Goal: Task Accomplishment & Management: Use online tool/utility

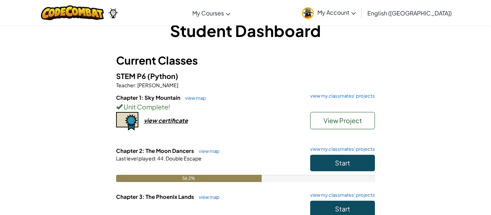
scroll to position [18, 0]
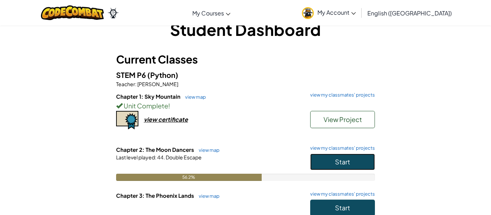
click at [336, 167] on button "Start" at bounding box center [342, 162] width 65 height 17
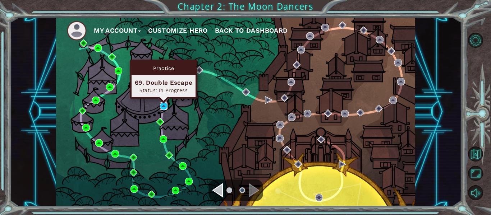
click at [163, 106] on img at bounding box center [164, 106] width 8 height 8
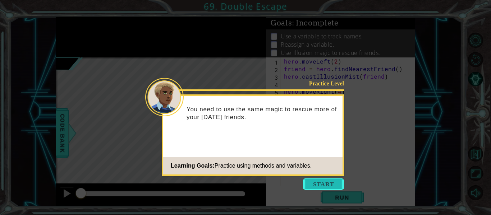
click at [341, 182] on button "Start" at bounding box center [323, 184] width 41 height 11
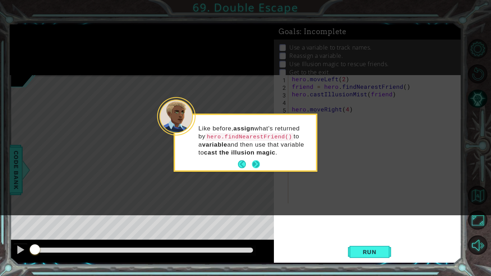
click at [253, 163] on button "Next" at bounding box center [255, 164] width 11 height 11
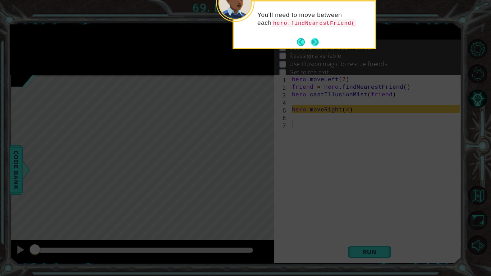
click at [318, 43] on button "Next" at bounding box center [315, 42] width 10 height 10
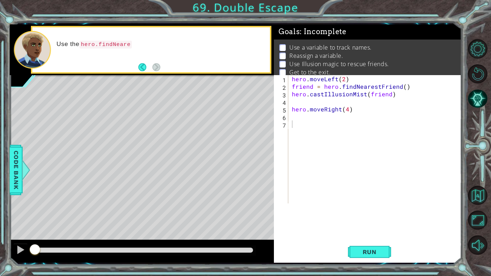
click at [160, 71] on div "Use the hero.findNeare" at bounding box center [150, 49] width 237 height 45
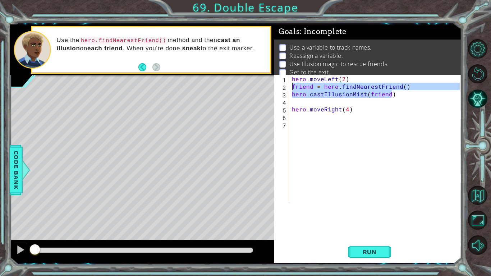
drag, startPoint x: 393, startPoint y: 95, endPoint x: 292, endPoint y: 87, distance: 102.0
click at [292, 87] on div "hero . moveLeft ( 2 ) friend = hero . findNearestFriend ( ) hero . castIllusion…" at bounding box center [376, 146] width 173 height 143
type textarea "friend = hero.findNearestFriend()"
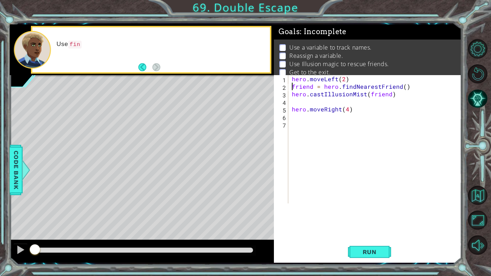
click at [297, 115] on div "hero . moveLeft ( 2 ) friend = hero . findNearestFriend ( ) hero . castIllusion…" at bounding box center [376, 146] width 173 height 143
paste textarea "hero.castIllusionMist(friend)"
type textarea "hero.castIllusionMist(friend)"
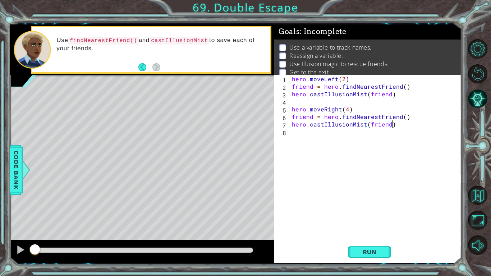
click at [301, 136] on div "hero . moveLeft ( 2 ) friend = hero . findNearestFriend ( ) hero . castIllusion…" at bounding box center [376, 165] width 173 height 181
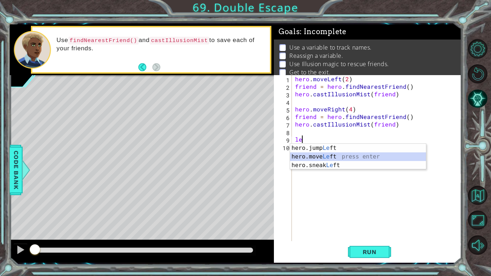
click at [319, 156] on div "hero.jump Le ft press enter hero.move Le ft press enter hero.sneak Le ft press …" at bounding box center [358, 165] width 136 height 43
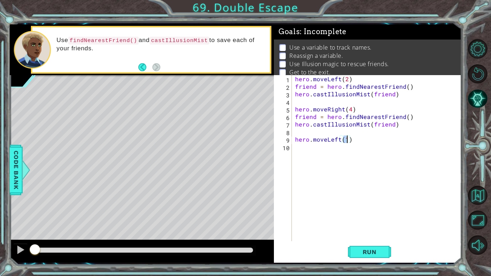
scroll to position [0, 3]
click at [328, 148] on div "hero . moveLeft ( 2 ) friend = hero . findNearestFriend ( ) hero . castIllusion…" at bounding box center [379, 165] width 170 height 181
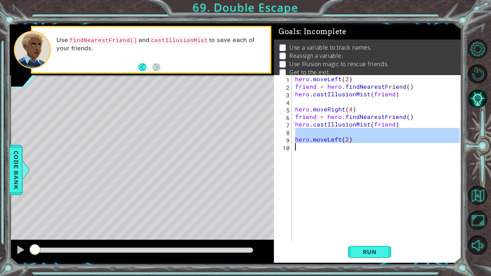
type textarea "hero.moveLeft(2)"
click at [328, 148] on div "hero . moveLeft ( 2 ) friend = hero . findNearestFriend ( ) hero . castIllusion…" at bounding box center [377, 158] width 166 height 166
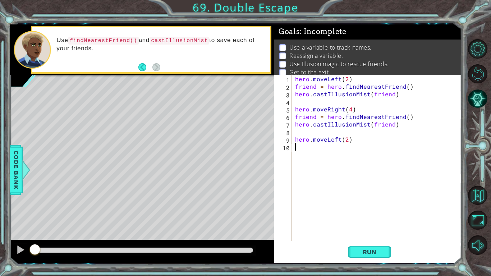
scroll to position [0, 0]
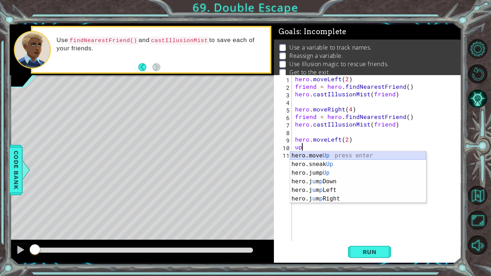
click at [329, 153] on div "hero.move Up press enter hero.sneak Up press enter hero.jump Up press enter her…" at bounding box center [358, 185] width 136 height 69
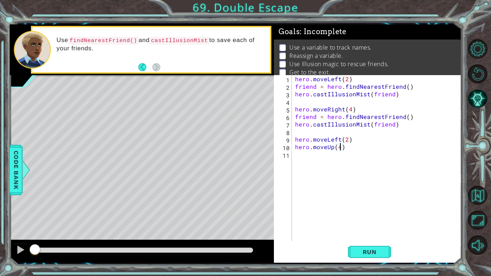
scroll to position [0, 3]
type textarea "hero.moveUp(4)"
click at [385, 215] on button "Run" at bounding box center [369, 252] width 43 height 19
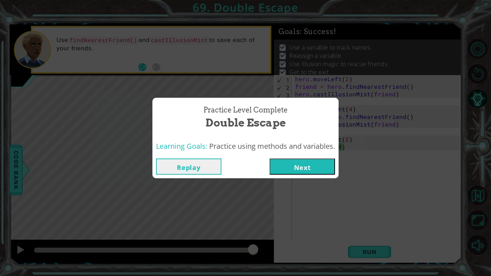
click at [313, 168] on button "Next" at bounding box center [301, 166] width 65 height 16
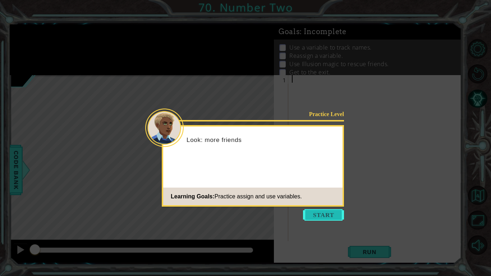
click at [322, 215] on button "Start" at bounding box center [323, 214] width 41 height 11
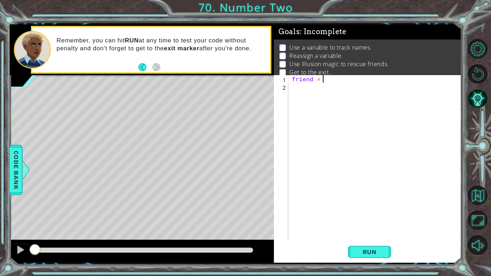
scroll to position [0, 2]
type textarea "friend = fi"
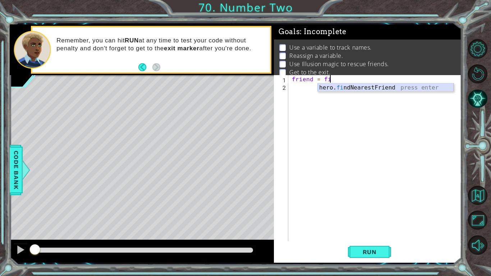
click at [355, 89] on div "hero. fi ndNearestFriend press enter" at bounding box center [386, 96] width 136 height 26
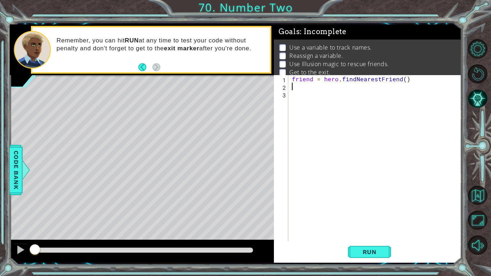
scroll to position [0, 0]
click at [409, 79] on div "friend = hero . findNearestFriend ( )" at bounding box center [376, 165] width 173 height 181
type textarea "friend = hero.findNearestFriend()"
click at [292, 78] on div "friend = hero . findNearestFriend ( )" at bounding box center [376, 165] width 173 height 181
click at [294, 79] on div "friend = hero . findNearestFriend ( )" at bounding box center [376, 165] width 173 height 181
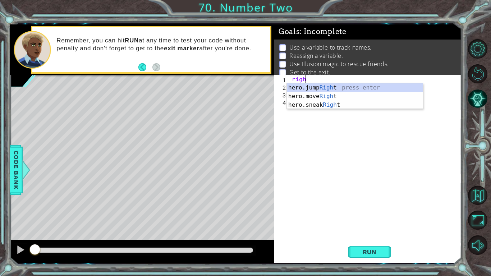
scroll to position [0, 1]
click at [326, 97] on div "hero.jump Right press enter hero.move Right press enter hero.sneak Right press …" at bounding box center [355, 104] width 136 height 43
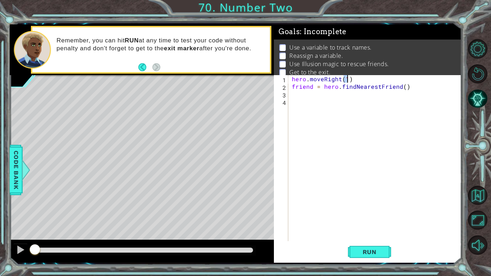
type textarea "hero.moveRight(2)"
click at [391, 94] on div "hero . moveRight ( 2 ) friend = hero . findNearestFriend ( )" at bounding box center [376, 165] width 173 height 181
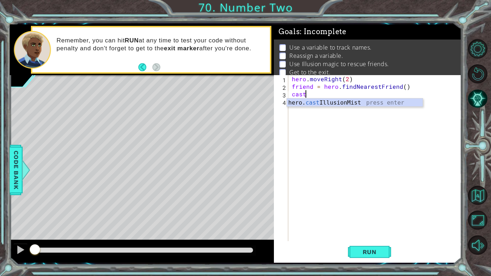
scroll to position [0, 0]
click at [391, 103] on div "hero. cast IllusionMist press enter" at bounding box center [355, 111] width 136 height 26
type textarea "hero.castIllusionMist(friend)"
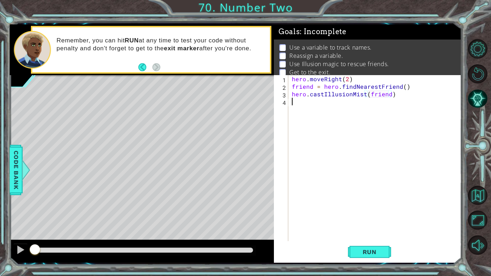
click at [385, 107] on div "hero . moveRight ( 2 ) friend = hero . findNearestFriend ( ) hero . castIllusio…" at bounding box center [376, 165] width 173 height 181
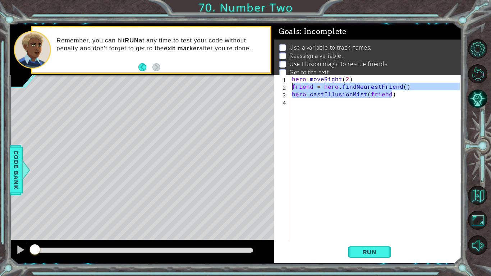
drag, startPoint x: 397, startPoint y: 94, endPoint x: 278, endPoint y: 87, distance: 119.1
click at [278, 87] on div "1 2 3 4 hero . moveRight ( 2 ) friend = hero . findNearestFriend ( ) hero . cas…" at bounding box center [367, 158] width 186 height 166
type textarea "friend = hero.findNearestFriend() hero.castIllusionMist(friend)"
click at [300, 100] on div "hero . moveRight ( 2 ) friend = hero . findNearestFriend ( ) hero . castIllusio…" at bounding box center [376, 165] width 173 height 181
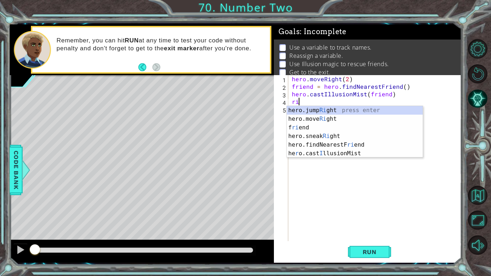
scroll to position [0, 1]
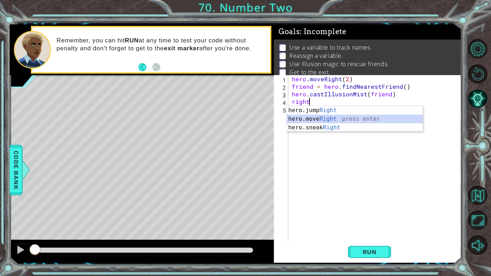
click at [318, 121] on div "hero.jump Right press enter hero.move Right press enter hero.sneak Right press …" at bounding box center [355, 127] width 136 height 43
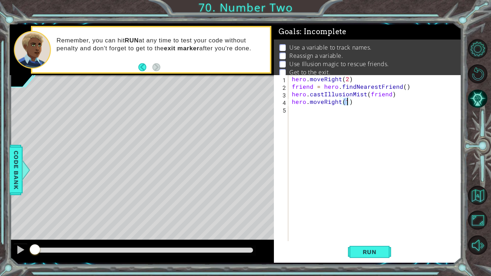
type textarea "hero.moveRight(2)"
click at [313, 115] on div "hero . moveRight ( 2 ) friend = hero . findNearestFriend ( ) hero . castIllusio…" at bounding box center [376, 165] width 173 height 181
paste textarea "hero.castIllusionMist(friend)"
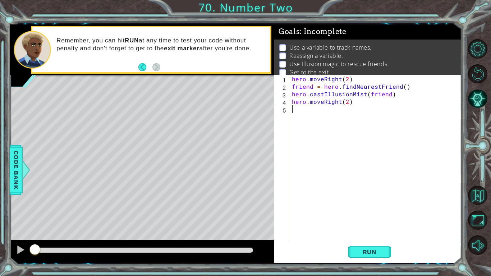
type textarea "hero.castIllusionMist(friend)"
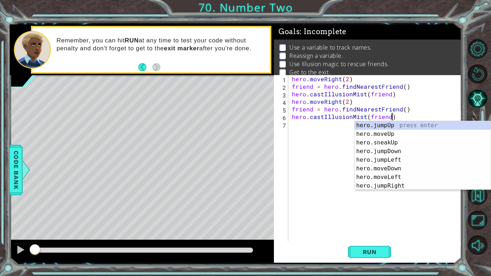
click at [314, 124] on div "hero . moveRight ( 2 ) friend = hero . findNearestFriend ( ) hero . castIllusio…" at bounding box center [376, 165] width 173 height 181
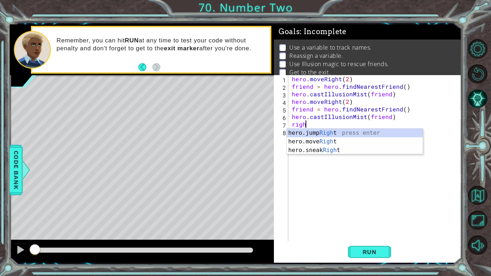
scroll to position [0, 1]
click at [322, 141] on div "hero.jump Right press enter hero.move Right press enter hero.sneak Right press …" at bounding box center [355, 150] width 136 height 43
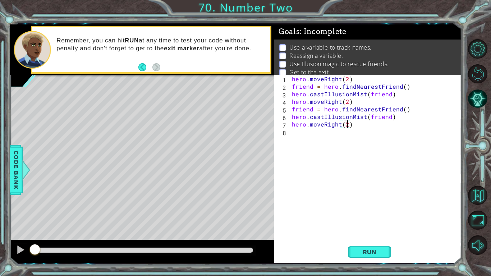
scroll to position [0, 3]
type textarea "hero.moveRight(2)"
click at [384, 215] on button "Run" at bounding box center [369, 252] width 43 height 19
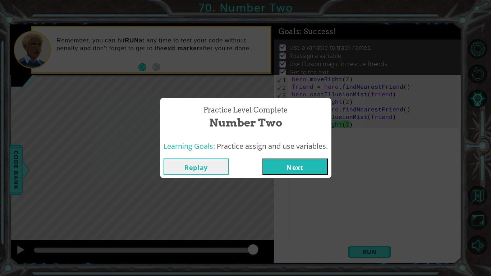
click at [304, 171] on button "Next" at bounding box center [294, 166] width 65 height 16
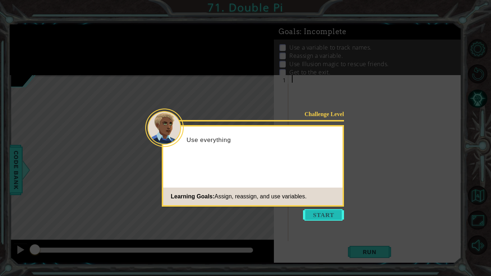
click at [326, 215] on button "Start" at bounding box center [323, 214] width 41 height 11
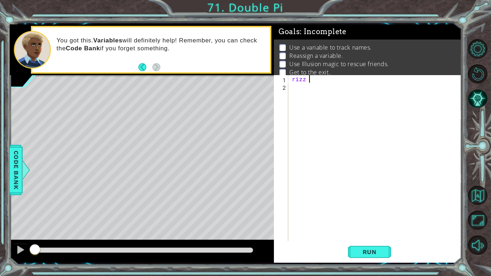
scroll to position [0, 1]
type textarea "rizz = 2"
click at [302, 87] on div "rizz = 2" at bounding box center [376, 165] width 173 height 181
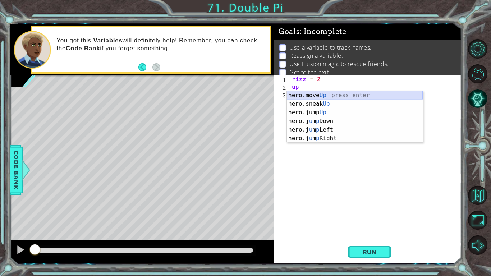
click at [308, 93] on div "hero.move Up press enter hero.sneak Up press enter hero.jump Up press enter her…" at bounding box center [355, 125] width 136 height 69
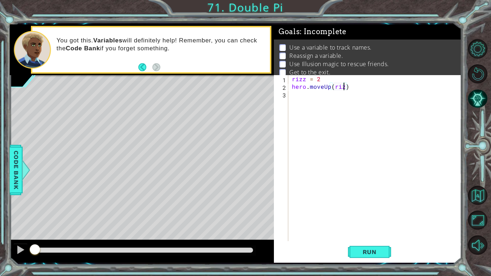
type textarea "hero.moveUp(rizz)"
click at [315, 96] on div "rizz = 2 hero . moveUp ( [GEOGRAPHIC_DATA] )" at bounding box center [376, 165] width 173 height 181
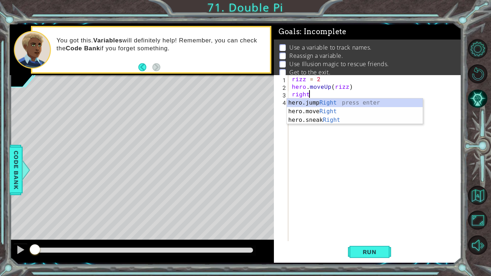
scroll to position [0, 1]
click at [322, 112] on div "hero.jump Right press enter hero.move Right press enter hero.sneak Right press …" at bounding box center [355, 119] width 136 height 43
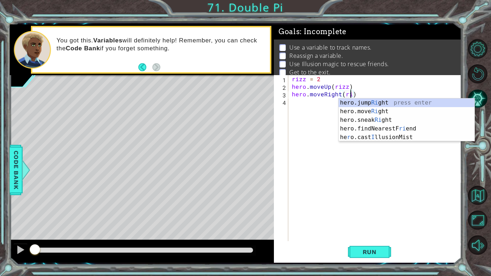
scroll to position [0, 4]
type textarea "hero.moveRight(rizz)"
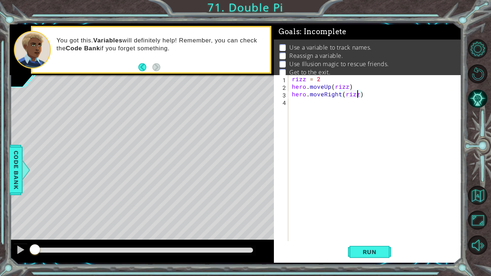
click at [331, 106] on div "rizz = 2 hero . moveUp ( rizz ) hero . moveRight ( rizz )" at bounding box center [376, 165] width 173 height 181
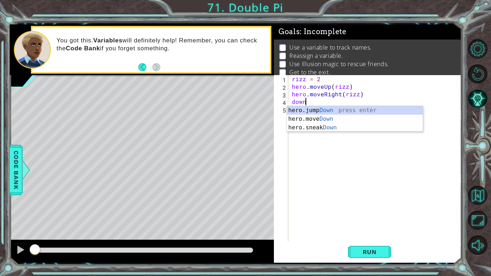
scroll to position [0, 0]
click at [336, 117] on div "hero.jump Down press enter hero.move Down press enter hero.sneak Down press ent…" at bounding box center [355, 127] width 136 height 43
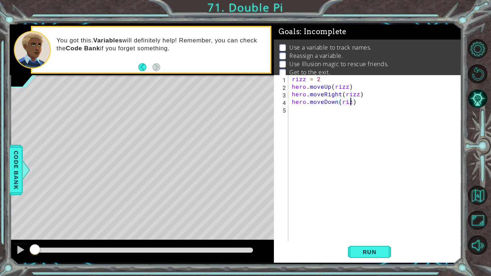
type textarea "hero.moveDown(rizz)"
click at [336, 118] on div "rizz = 2 hero . moveUp ( rizz ) hero . moveRight ( rizz ) hero . moveDown ( [GE…" at bounding box center [376, 165] width 173 height 181
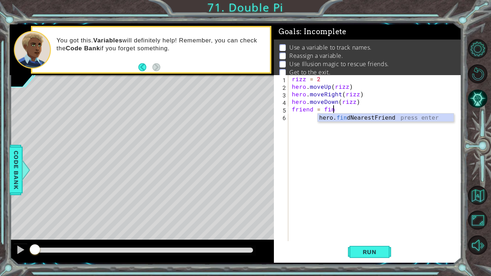
scroll to position [0, 2]
type textarea "friend = find"
click at [338, 121] on div "hero. find NearestFriend press enter" at bounding box center [386, 127] width 136 height 26
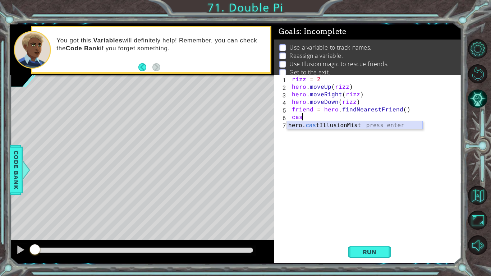
click at [341, 123] on div "hero. cas tIllusionMist press enter" at bounding box center [355, 134] width 136 height 26
type textarea "hero.castIllusionMist(friend)"
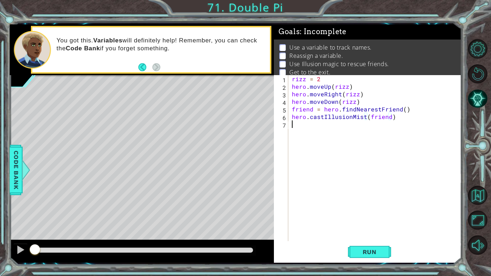
click at [362, 125] on div "rizz = 2 hero . moveUp ( rizz ) hero . moveRight ( rizz ) hero . moveDown ( riz…" at bounding box center [376, 165] width 173 height 181
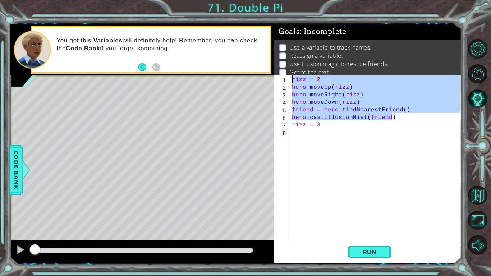
drag, startPoint x: 398, startPoint y: 116, endPoint x: 274, endPoint y: 79, distance: 128.9
click at [274, 79] on div "rizz = 3 1 2 3 4 5 6 7 8 rizz = 2 hero . moveUp ( rizz ) hero . moveRight ( riz…" at bounding box center [367, 158] width 186 height 166
click at [394, 118] on div "rizz = 2 hero . moveUp ( rizz ) hero . moveRight ( rizz ) hero . moveDown ( riz…" at bounding box center [374, 158] width 169 height 166
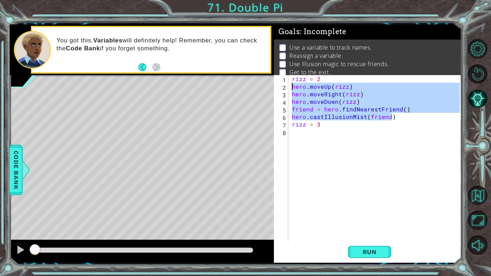
drag, startPoint x: 394, startPoint y: 118, endPoint x: 291, endPoint y: 87, distance: 107.9
click at [291, 87] on div "rizz = 2 hero . moveUp ( rizz ) hero . moveRight ( rizz ) hero . moveDown ( riz…" at bounding box center [376, 165] width 173 height 181
type textarea "hero.moveUp(rizz) hero.moveRight(rizz)"
click at [306, 130] on div "rizz = 2 hero . moveUp ( rizz ) hero . moveRight ( rizz ) hero . moveDown ( riz…" at bounding box center [376, 165] width 173 height 181
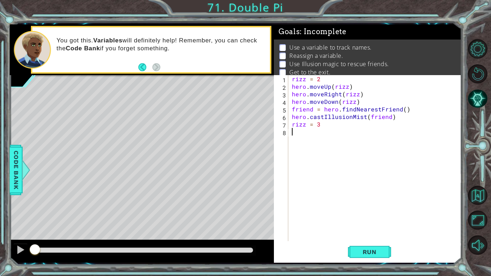
scroll to position [0, 0]
paste textarea "hero.castIllusionMist(friend)"
type textarea "hero.castIllusionMist(friend)"
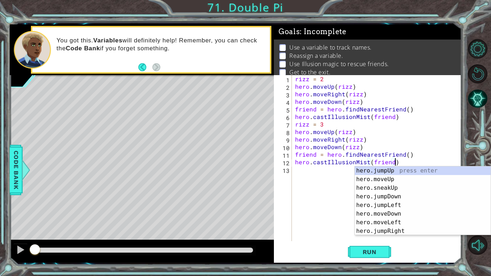
click at [343, 190] on div "rizz = 2 hero . moveUp ( rizz ) hero . moveRight ( rizz ) hero . moveDown ( riz…" at bounding box center [379, 165] width 170 height 181
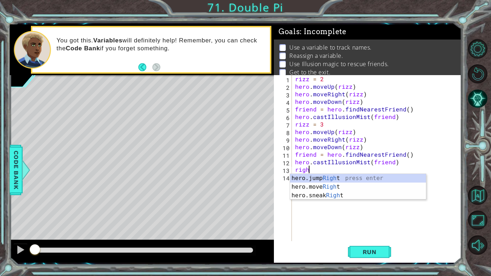
scroll to position [0, 1]
click at [343, 189] on div "hero.jump Right press enter hero.move Right press enter hero.sneak Right press …" at bounding box center [358, 195] width 136 height 43
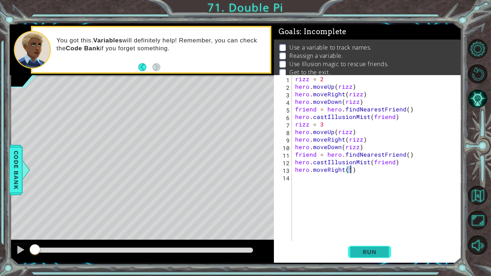
type textarea "hero.moveRight(1)"
click at [373, 215] on span "Run" at bounding box center [369, 251] width 28 height 7
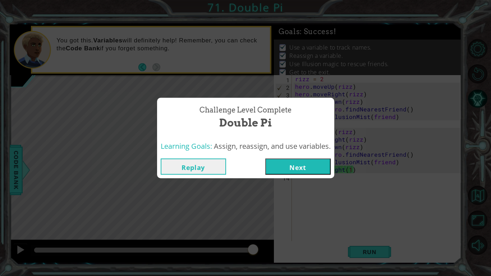
click at [303, 163] on button "Next" at bounding box center [297, 166] width 65 height 16
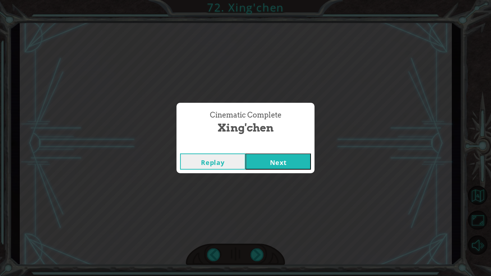
click at [280, 165] on button "Next" at bounding box center [277, 161] width 65 height 16
click at [280, 159] on button "Next" at bounding box center [277, 161] width 65 height 16
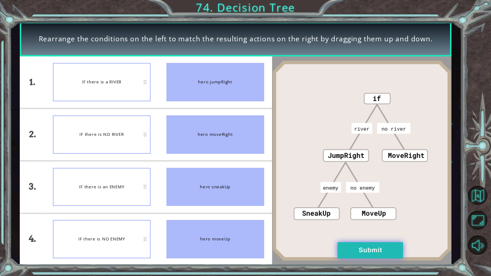
click at [357, 215] on button "Submit" at bounding box center [369, 250] width 65 height 16
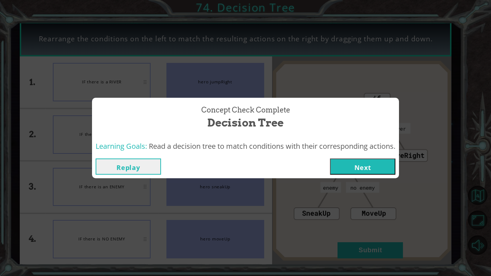
click at [375, 170] on button "Next" at bounding box center [362, 166] width 65 height 16
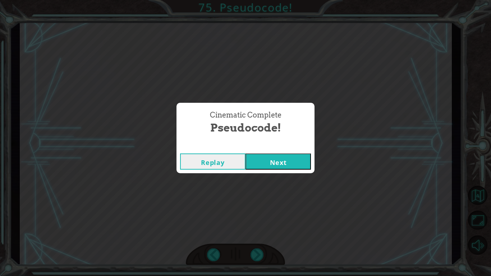
click at [308, 154] on button "Next" at bounding box center [277, 161] width 65 height 16
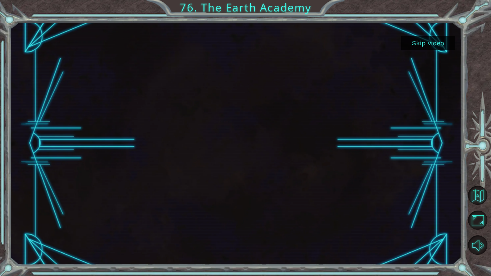
click at [436, 45] on button "Skip video" at bounding box center [428, 43] width 54 height 14
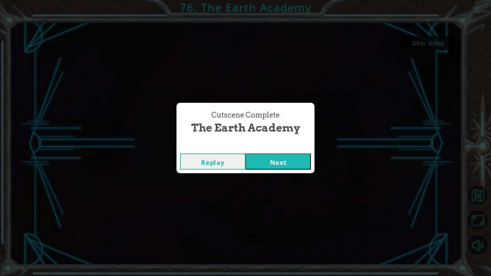
click at [281, 163] on button "Next" at bounding box center [277, 161] width 65 height 16
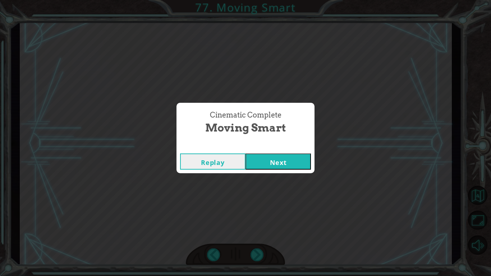
click at [282, 158] on button "Next" at bounding box center [277, 161] width 65 height 16
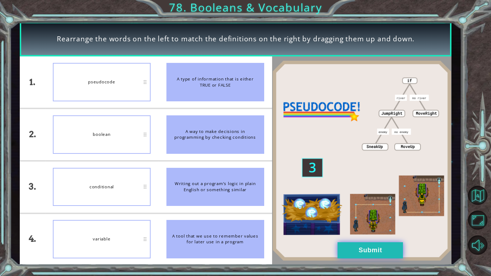
click at [376, 215] on button "Submit" at bounding box center [369, 250] width 65 height 16
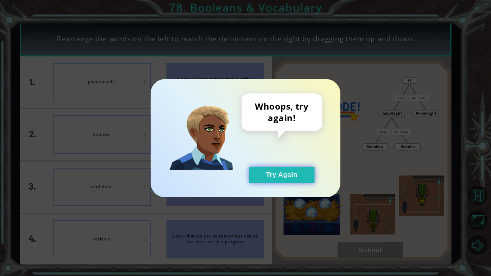
click at [298, 176] on button "Try Again" at bounding box center [281, 175] width 65 height 16
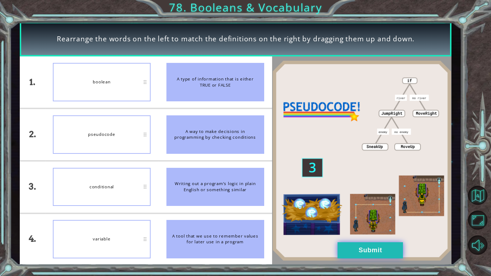
click at [350, 215] on button "Submit" at bounding box center [369, 250] width 65 height 16
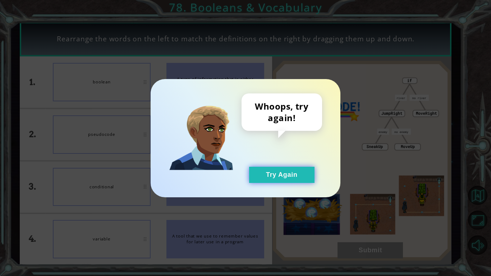
click at [264, 174] on button "Try Again" at bounding box center [281, 175] width 65 height 16
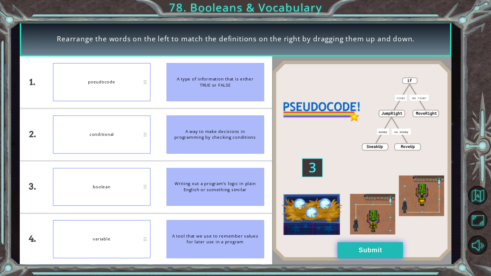
click at [383, 215] on button "Submit" at bounding box center [369, 250] width 65 height 16
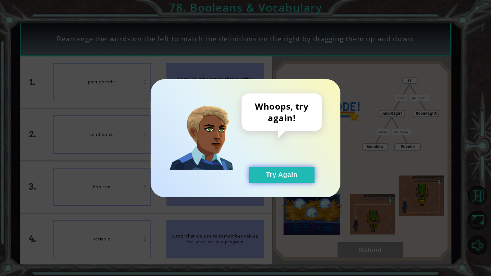
click at [300, 174] on button "Try Again" at bounding box center [281, 175] width 65 height 16
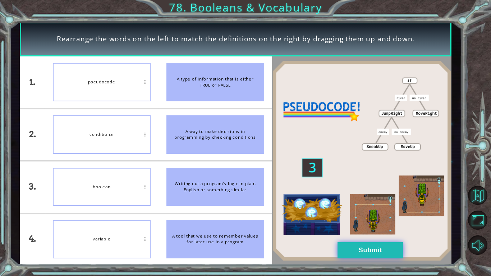
click at [348, 215] on button "Submit" at bounding box center [369, 250] width 65 height 16
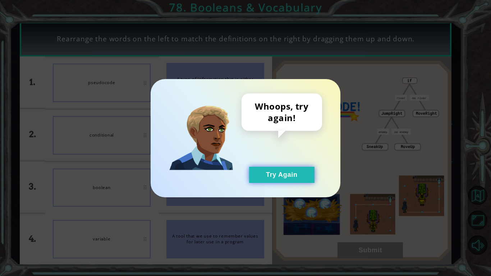
click at [299, 180] on button "Try Again" at bounding box center [281, 175] width 65 height 16
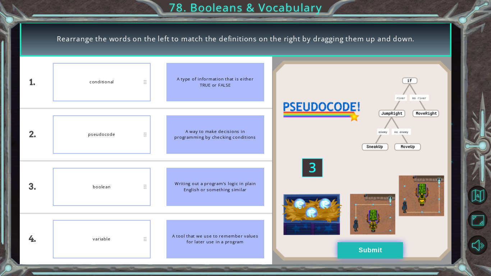
click at [347, 215] on button "Submit" at bounding box center [369, 250] width 65 height 16
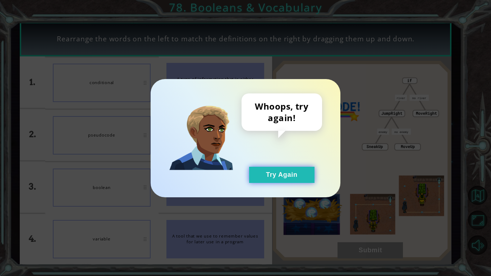
click at [296, 176] on button "Try Again" at bounding box center [281, 175] width 65 height 16
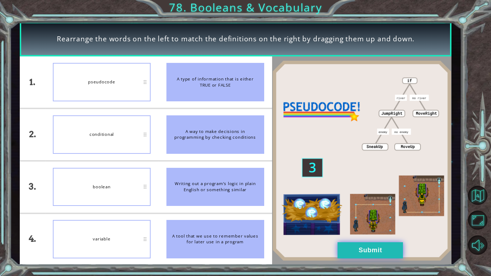
click at [368, 215] on button "Submit" at bounding box center [369, 250] width 65 height 16
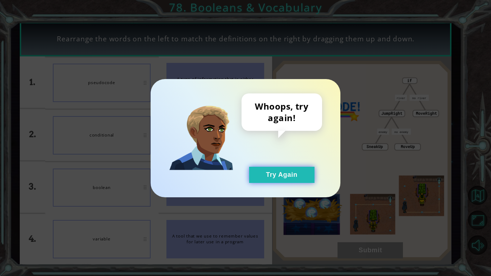
click at [302, 176] on button "Try Again" at bounding box center [281, 175] width 65 height 16
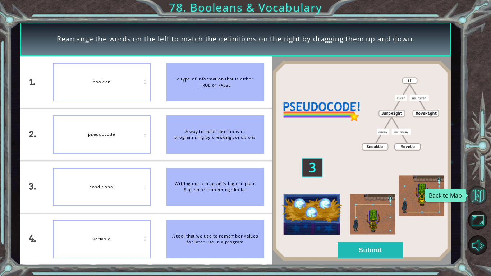
click at [476, 200] on button "Back to Map" at bounding box center [477, 195] width 19 height 19
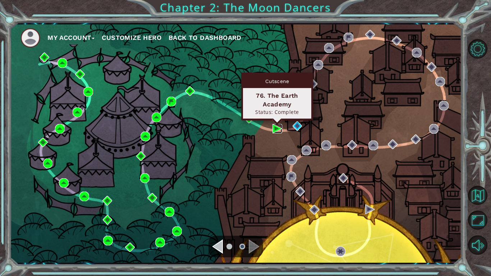
click at [275, 127] on img at bounding box center [277, 129] width 10 height 10
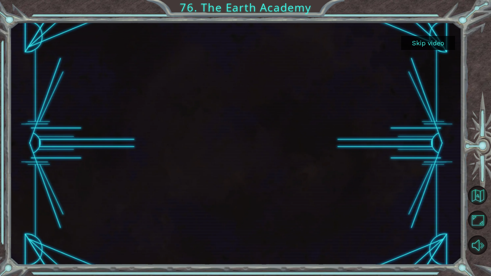
click at [420, 48] on button "Skip video" at bounding box center [428, 43] width 54 height 14
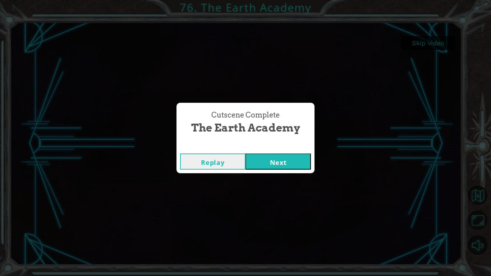
click at [303, 156] on button "Next" at bounding box center [277, 161] width 65 height 16
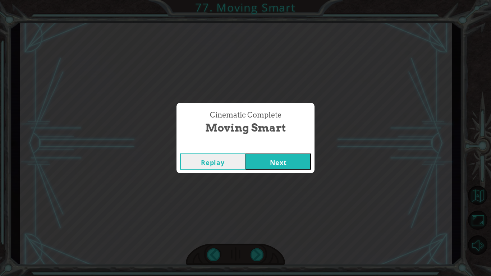
click at [282, 164] on button "Next" at bounding box center [277, 161] width 65 height 16
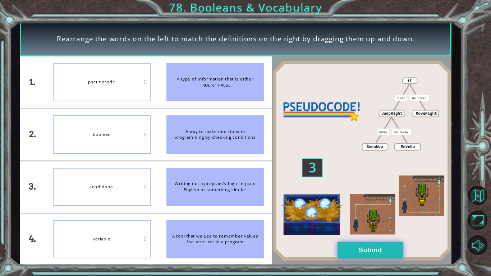
click at [390, 215] on button "Submit" at bounding box center [369, 250] width 65 height 16
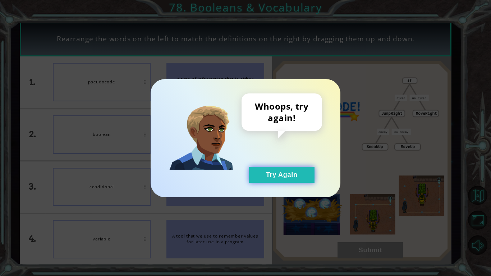
click at [296, 179] on button "Try Again" at bounding box center [281, 175] width 65 height 16
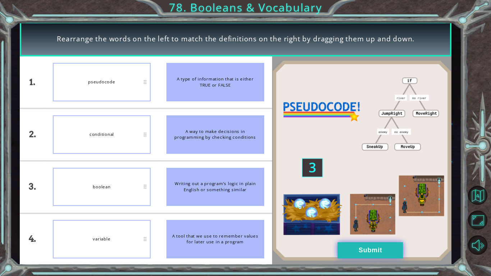
click at [360, 215] on button "Submit" at bounding box center [369, 250] width 65 height 16
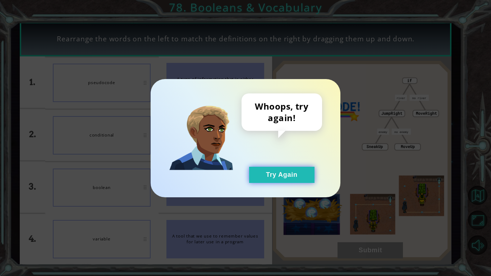
click at [268, 176] on button "Try Again" at bounding box center [281, 175] width 65 height 16
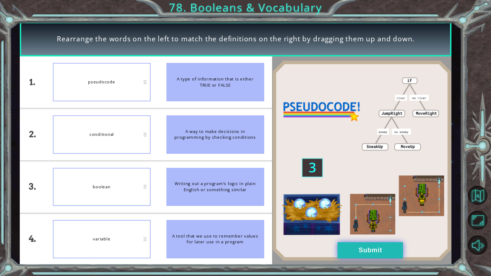
click at [367, 215] on button "Submit" at bounding box center [369, 250] width 65 height 16
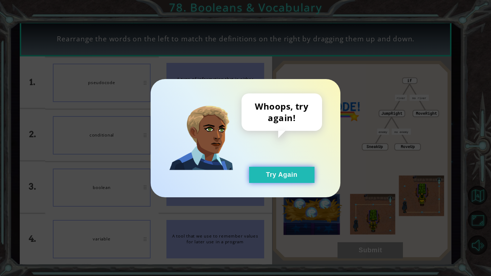
click at [284, 167] on button "Try Again" at bounding box center [281, 175] width 65 height 16
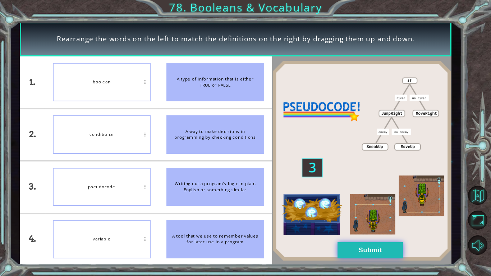
click at [354, 215] on button "Submit" at bounding box center [369, 250] width 65 height 16
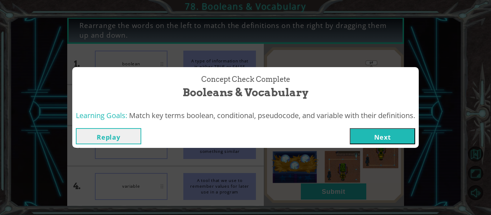
click button "Next" at bounding box center [382, 136] width 65 height 16
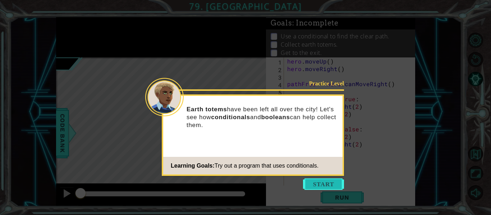
click at [321, 187] on button "Start" at bounding box center [323, 184] width 41 height 11
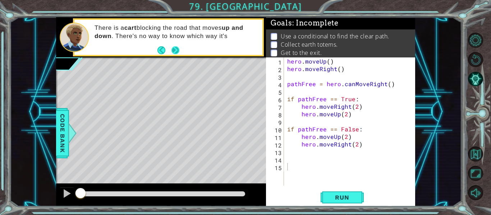
click at [176, 50] on button "Next" at bounding box center [176, 50] width 10 height 10
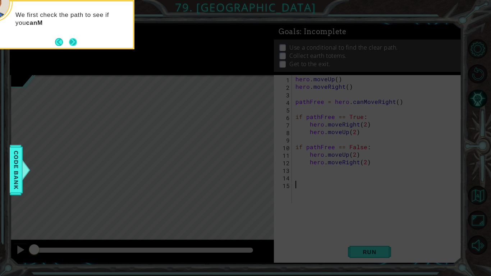
click at [74, 43] on button "Next" at bounding box center [73, 41] width 11 height 11
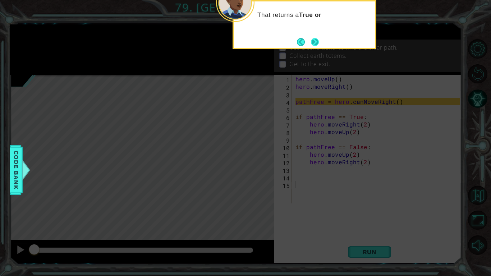
click at [314, 37] on button "Next" at bounding box center [315, 42] width 12 height 12
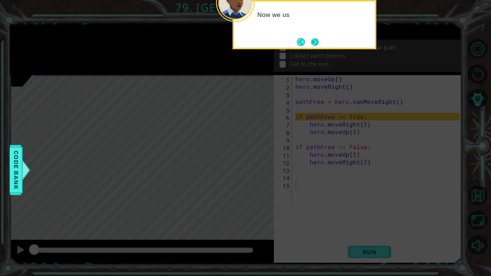
click at [315, 40] on button "Next" at bounding box center [314, 42] width 9 height 9
click at [315, 39] on button "Next" at bounding box center [314, 41] width 9 height 9
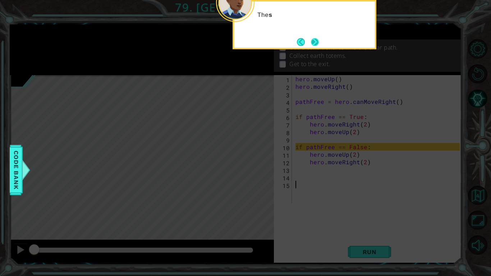
click at [315, 38] on button "Next" at bounding box center [315, 42] width 10 height 10
click at [315, 38] on button "Next" at bounding box center [315, 42] width 8 height 8
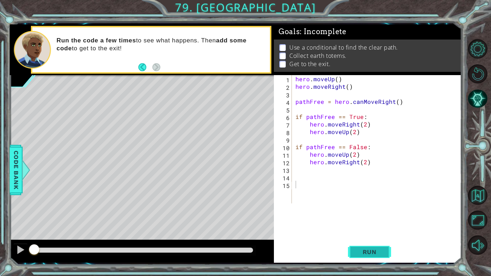
click at [369, 215] on span "Run" at bounding box center [369, 251] width 28 height 7
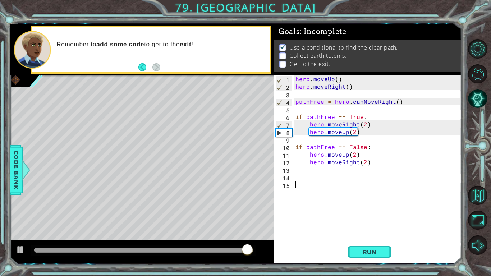
click at [313, 170] on div "hero . moveUp ( ) hero . moveRight ( ) pathFree = hero . canMoveRight ( ) if pa…" at bounding box center [378, 146] width 169 height 143
click at [315, 176] on div "hero . moveUp ( ) hero . moveRight ( ) pathFree = hero . canMoveRight ( ) if pa…" at bounding box center [378, 146] width 169 height 143
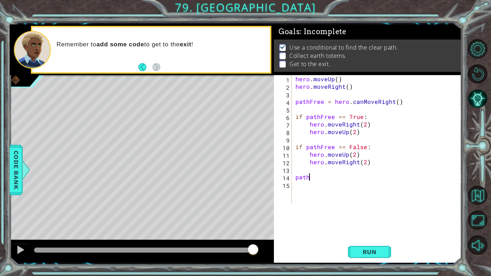
scroll to position [0, 0]
type textarea "p"
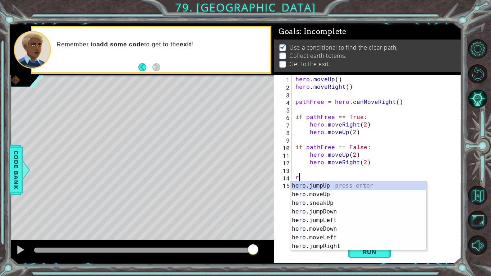
type textarea "ri"
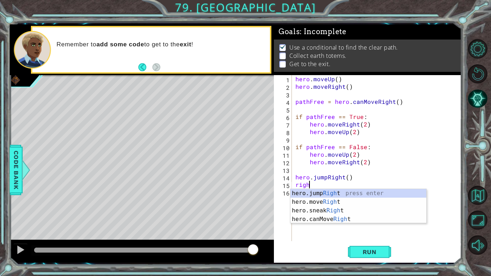
scroll to position [0, 1]
click at [325, 205] on div "hero.jump Right press enter hero.move Right press enter hero.sneak Right press …" at bounding box center [358, 215] width 136 height 52
type textarea "hero.moveRight(1)"
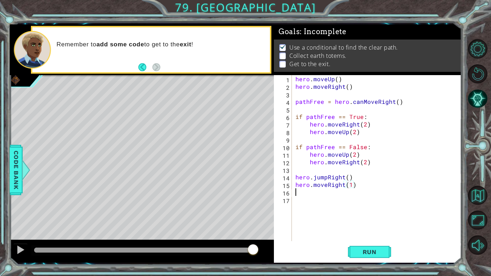
scroll to position [0, 0]
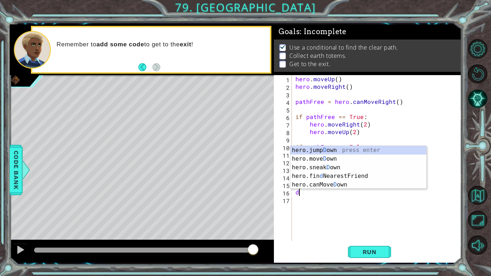
type textarea "do"
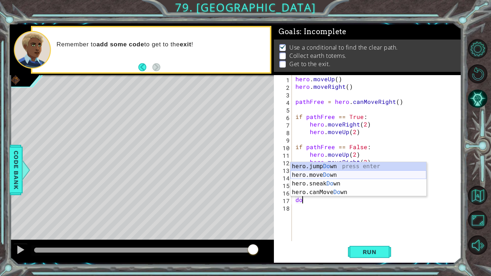
click at [353, 174] on div "hero.jump Do wn press enter hero.move Do wn press enter hero.sneak Do wn press …" at bounding box center [358, 188] width 136 height 52
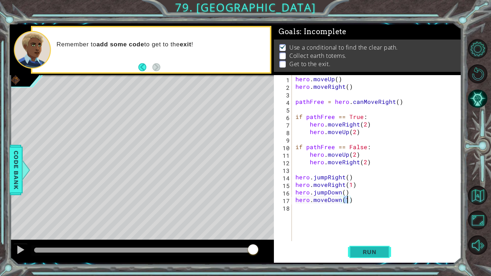
type textarea "hero.moveDown(1)"
click at [368, 215] on span "Run" at bounding box center [369, 251] width 28 height 7
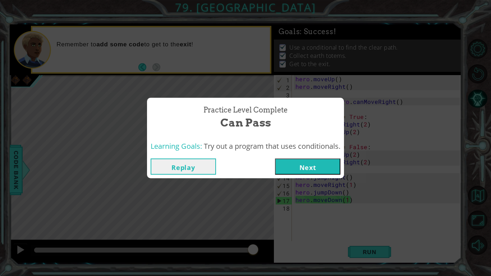
click at [317, 171] on button "Next" at bounding box center [307, 166] width 65 height 16
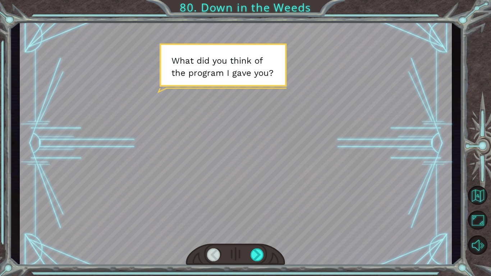
click at [317, 171] on div at bounding box center [236, 143] width 432 height 243
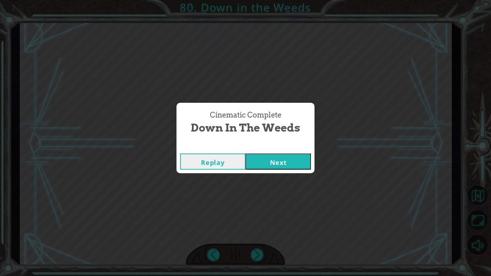
click at [295, 161] on button "Next" at bounding box center [277, 161] width 65 height 16
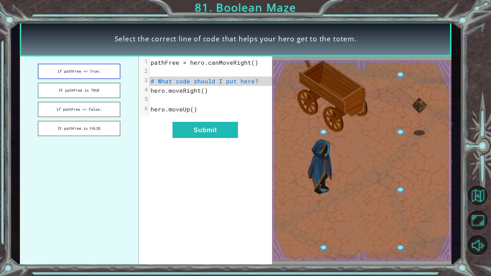
click at [82, 74] on button "if pathFree == True:" at bounding box center [79, 71] width 83 height 15
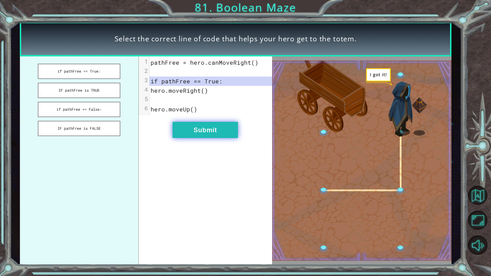
click at [188, 125] on button "Submit" at bounding box center [204, 130] width 65 height 16
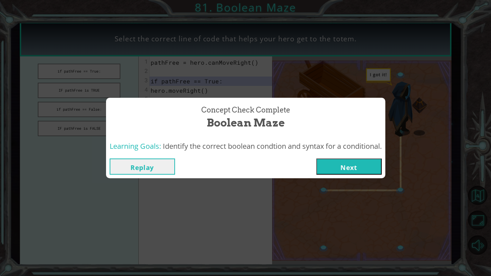
click at [365, 165] on button "Next" at bounding box center [348, 166] width 65 height 16
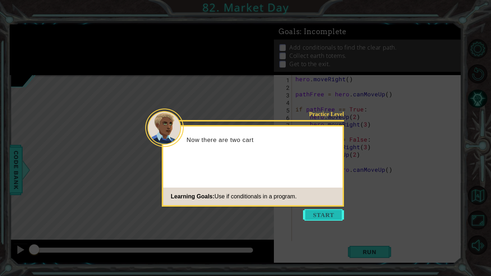
click at [325, 214] on button "Start" at bounding box center [323, 214] width 41 height 11
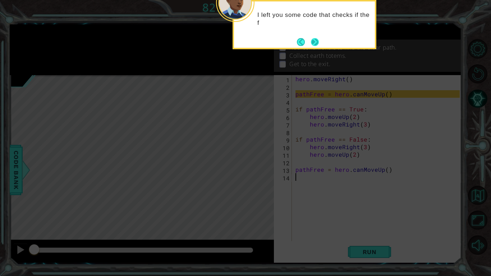
click at [312, 37] on footer at bounding box center [308, 42] width 22 height 11
click at [314, 40] on button "Next" at bounding box center [314, 42] width 8 height 8
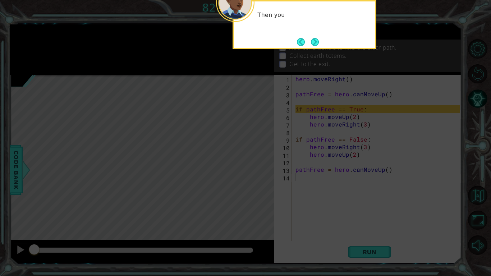
click at [314, 40] on button "Next" at bounding box center [315, 42] width 8 height 8
click at [314, 40] on button "Next" at bounding box center [314, 42] width 9 height 9
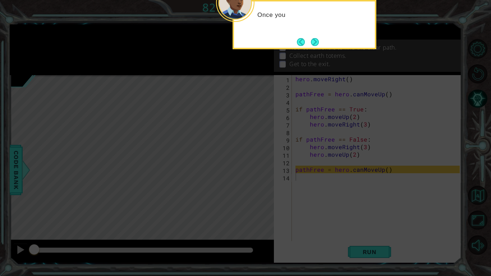
click at [314, 40] on button "Next" at bounding box center [315, 42] width 10 height 10
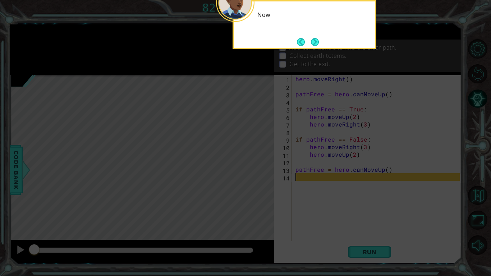
click at [314, 40] on button "Next" at bounding box center [314, 42] width 9 height 9
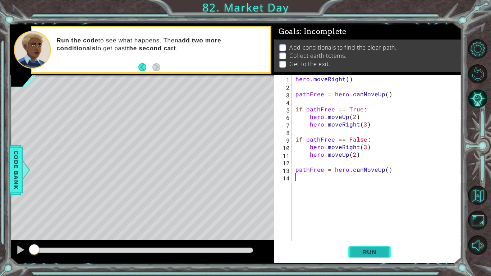
click at [374, 215] on span "Run" at bounding box center [369, 251] width 28 height 7
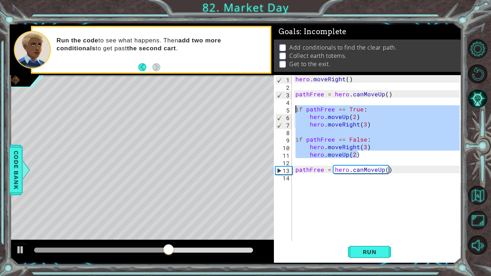
drag, startPoint x: 364, startPoint y: 157, endPoint x: 294, endPoint y: 110, distance: 84.5
click at [294, 110] on div "hero . moveRight ( ) pathFree = hero . canMoveUp ( ) if pathFree == True : hero…" at bounding box center [378, 165] width 169 height 181
type textarea "if pathFree == True: hero.moveUp(2)"
click at [301, 180] on div "hero . moveRight ( ) pathFree = hero . canMoveUp ( ) if pathFree == True : hero…" at bounding box center [378, 165] width 169 height 181
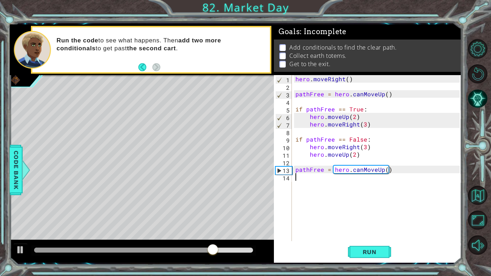
paste textarea "hero.moveUp(2)"
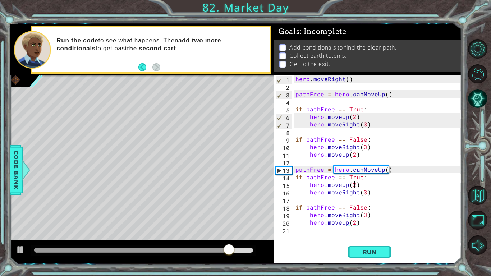
click at [354, 185] on div "hero . moveRight ( ) pathFree = hero . canMoveUp ( ) if pathFree == True : hero…" at bounding box center [378, 165] width 169 height 181
click at [365, 214] on div "hero . moveRight ( ) pathFree = hero . canMoveUp ( ) if pathFree == True : hero…" at bounding box center [378, 165] width 169 height 181
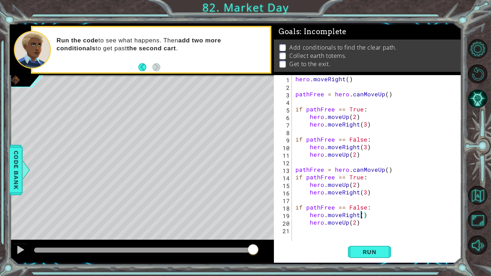
scroll to position [0, 4]
click at [353, 215] on div "hero . moveRight ( ) pathFree = hero . canMoveUp ( ) if pathFree == True : hero…" at bounding box center [378, 165] width 169 height 181
click at [364, 191] on div "hero . moveRight ( ) pathFree = hero . canMoveUp ( ) if pathFree == True : hero…" at bounding box center [378, 165] width 169 height 181
type textarea "hero.moveRight(2)"
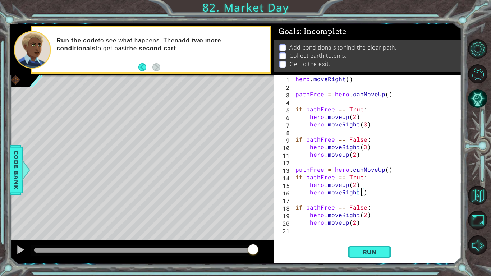
scroll to position [0, 4]
click at [330, 215] on div "hero . moveRight ( ) pathFree = hero . canMoveUp ( ) if pathFree == True : hero…" at bounding box center [378, 165] width 169 height 181
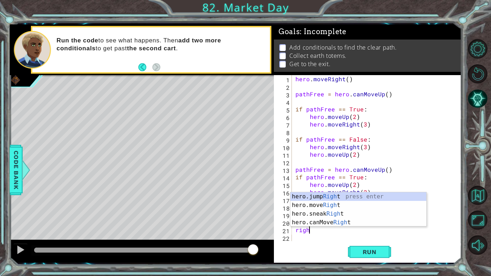
scroll to position [0, 1]
click at [336, 207] on div "hero.jump Right press enter hero.move Right press enter hero.sneak Right press …" at bounding box center [358, 218] width 136 height 52
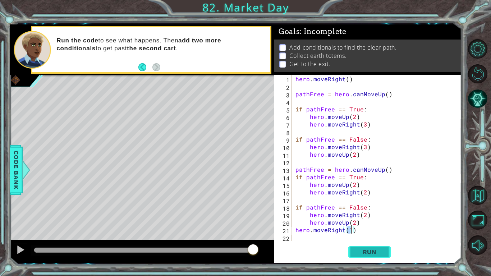
type textarea "hero.moveRight(1)"
click at [362, 215] on span "Run" at bounding box center [369, 251] width 28 height 7
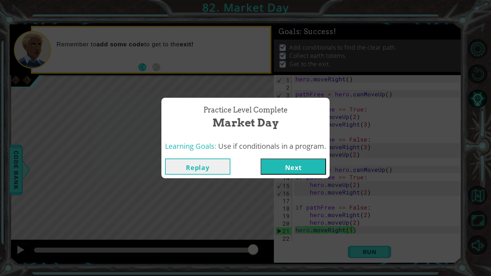
click at [297, 167] on button "Next" at bounding box center [292, 166] width 65 height 16
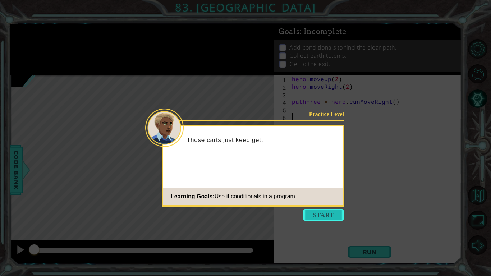
click at [332, 214] on button "Start" at bounding box center [323, 214] width 41 height 11
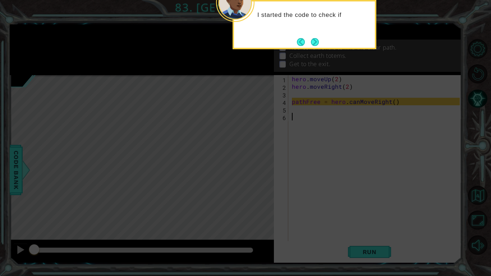
click at [319, 50] on icon at bounding box center [245, 44] width 491 height 463
click at [317, 47] on footer at bounding box center [308, 42] width 22 height 11
click at [314, 37] on footer at bounding box center [308, 42] width 22 height 11
click at [315, 41] on button "Next" at bounding box center [314, 41] width 9 height 9
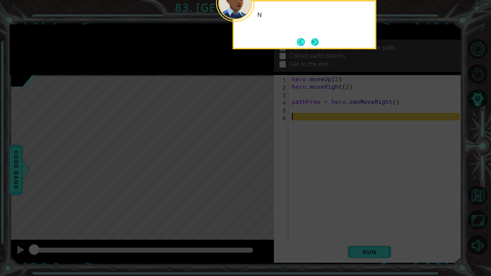
click at [317, 43] on button "Next" at bounding box center [315, 42] width 10 height 10
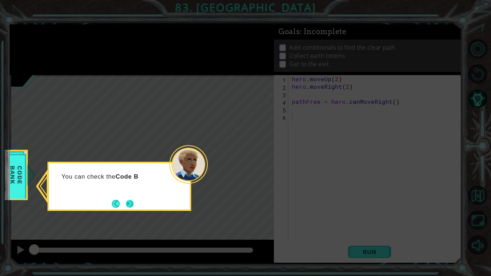
click at [134, 200] on button "Next" at bounding box center [129, 203] width 8 height 8
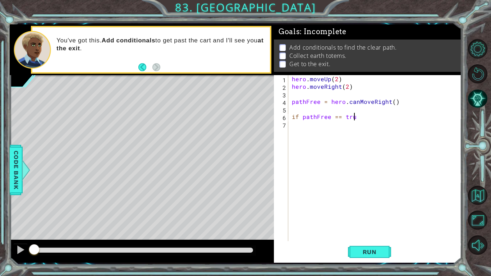
scroll to position [0, 4]
type textarea "if pathFree == True"
click at [366, 116] on div "hero . moveUp ( 2 ) hero . moveRight ( 2 ) pathFree = hero . canMoveRight ( ) i…" at bounding box center [376, 165] width 173 height 181
type textarea "if pathFree == True"
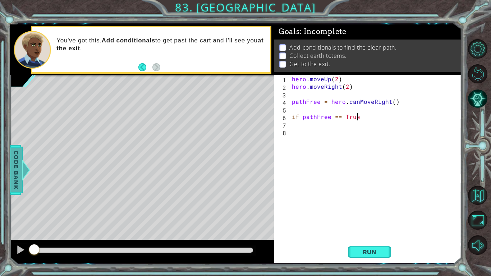
click at [20, 171] on span "Code Bank" at bounding box center [15, 170] width 11 height 44
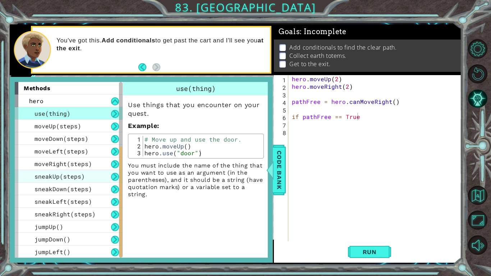
scroll to position [126, 0]
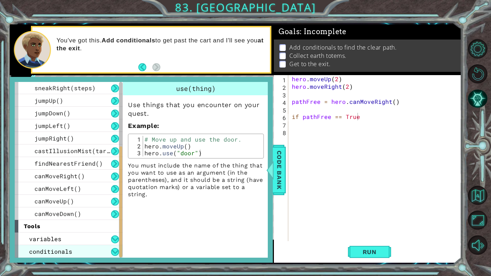
click at [103, 215] on div "conditionals" at bounding box center [69, 251] width 108 height 13
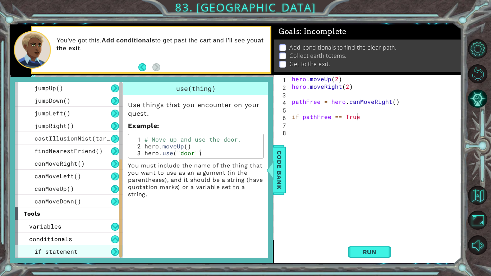
click at [109, 215] on div "if statement" at bounding box center [69, 251] width 108 height 13
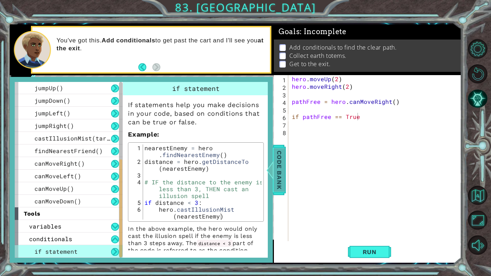
click at [280, 158] on span "Code Bank" at bounding box center [278, 170] width 11 height 44
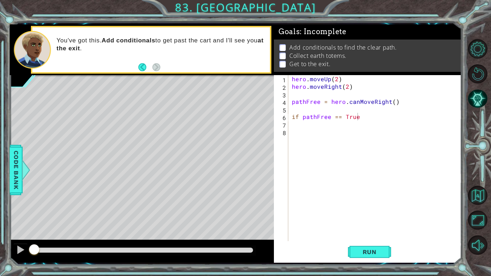
click at [364, 111] on div "hero . moveUp ( 2 ) hero . moveRight ( 2 ) pathFree = hero . canMoveRight ( ) i…" at bounding box center [376, 165] width 173 height 181
click at [365, 115] on div "hero . moveUp ( 2 ) hero . moveRight ( 2 ) pathFree = hero . canMoveRight ( ) i…" at bounding box center [376, 165] width 173 height 181
type textarea "if pathFree == True:"
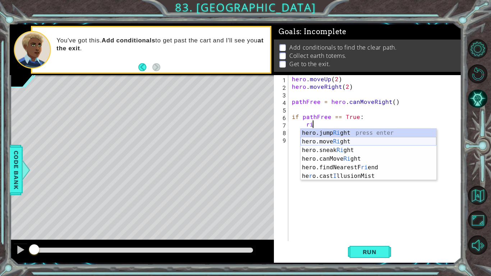
click at [373, 139] on div "hero.jump Ri ght press enter hero.move Ri ght press enter hero.sneak Ri ght pre…" at bounding box center [368, 163] width 136 height 69
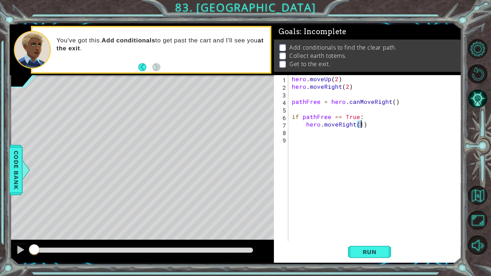
type textarea "hero.moveRight(2)"
click at [355, 131] on div "hero . moveUp ( 2 ) hero . moveRight ( 2 ) pathFree = hero . canMoveRight ( ) i…" at bounding box center [376, 165] width 173 height 181
click at [388, 125] on div "hero . moveUp ( 2 ) hero . moveRight ( 2 ) pathFree = hero . canMoveRight ( ) i…" at bounding box center [376, 165] width 173 height 181
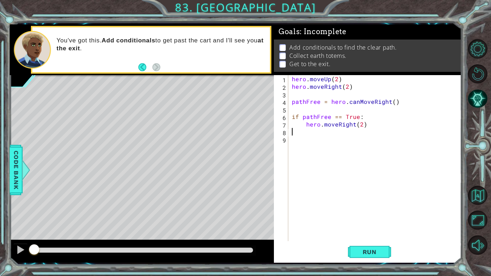
type textarea "hero.moveRight(2)"
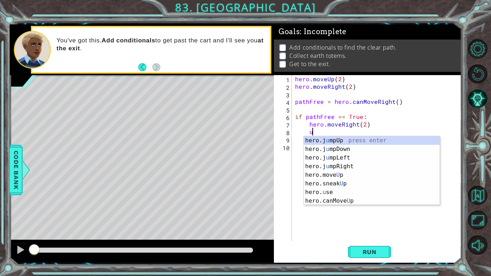
scroll to position [0, 1]
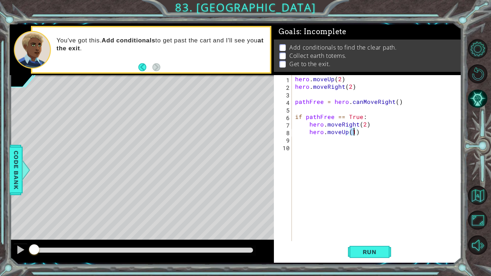
type textarea "hero.moveUp(2)"
click at [343, 144] on div "hero . moveUp ( 2 ) hero . moveRight ( 2 ) pathFree = hero . canMoveRight ( ) i…" at bounding box center [379, 165] width 170 height 181
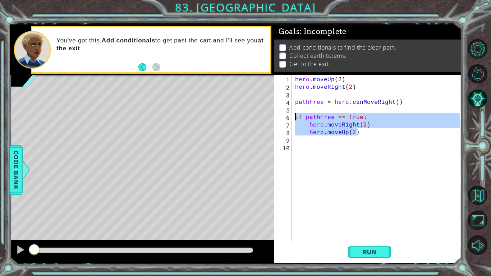
drag, startPoint x: 363, startPoint y: 135, endPoint x: 294, endPoint y: 117, distance: 70.8
click at [294, 117] on div "hero . moveUp ( 2 ) hero . moveRight ( 2 ) pathFree = hero . canMoveRight ( ) i…" at bounding box center [379, 165] width 170 height 181
type textarea "if pathFree == True: hero.moveRight(2)"
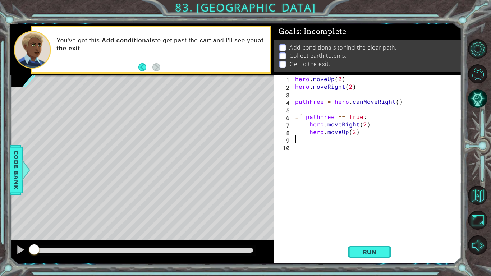
click at [306, 138] on div "hero . moveUp ( 2 ) hero . moveRight ( 2 ) pathFree = hero . canMoveRight ( ) i…" at bounding box center [379, 165] width 170 height 181
paste textarea "hero.moveUp(2)"
click at [360, 141] on div "hero . moveUp ( 2 ) hero . moveRight ( 2 ) pathFree = hero . canMoveRight ( ) i…" at bounding box center [379, 165] width 170 height 181
click at [355, 147] on div "hero . moveUp ( 2 ) hero . moveRight ( 2 ) pathFree = hero . canMoveRight ( ) i…" at bounding box center [379, 165] width 170 height 181
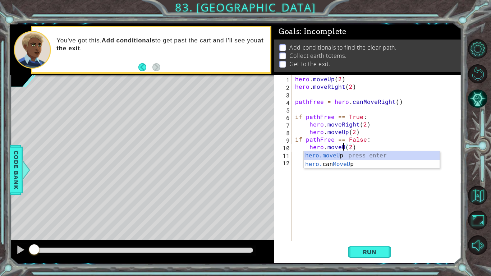
type textarea "hero.moveUp(2)"
click at [368, 172] on div "hero . moveUp ( 2 ) hero . moveRight ( 2 ) pathFree = hero . canMoveRight ( ) i…" at bounding box center [379, 165] width 170 height 181
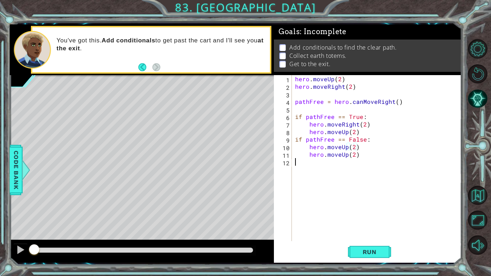
scroll to position [0, 0]
click at [346, 155] on div "hero . moveUp ( 2 ) hero . moveRight ( 2 ) pathFree = hero . canMoveRight ( ) i…" at bounding box center [379, 165] width 170 height 181
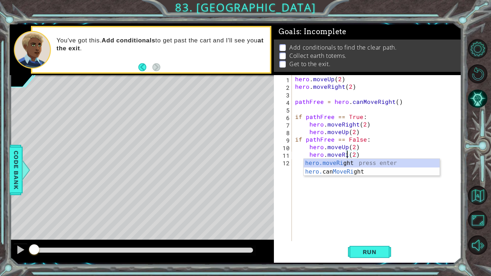
scroll to position [0, 4]
type textarea "hero.moveRight(2)"
click at [338, 205] on div "hero . moveUp ( 2 ) hero . moveRight ( 2 ) pathFree = hero . canMoveRight ( ) i…" at bounding box center [379, 165] width 170 height 181
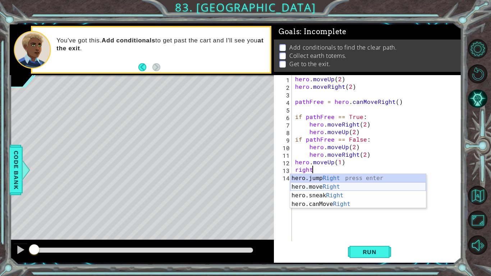
click at [332, 189] on div "hero.jump Right press enter hero.move Right press enter hero.sneak Right press …" at bounding box center [358, 200] width 136 height 52
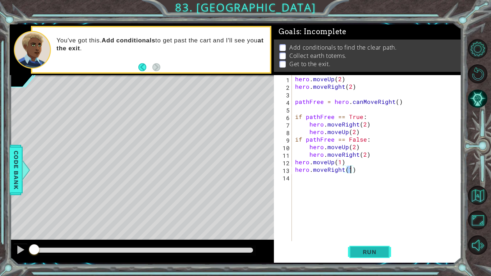
type textarea "hero.moveRight(1)"
click at [378, 215] on span "Run" at bounding box center [369, 251] width 28 height 7
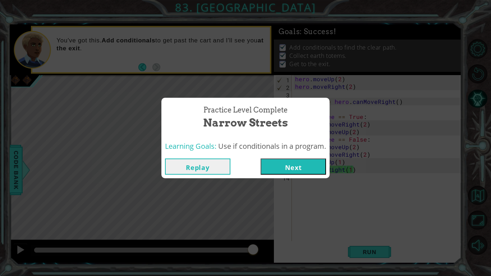
click at [311, 165] on button "Next" at bounding box center [292, 166] width 65 height 16
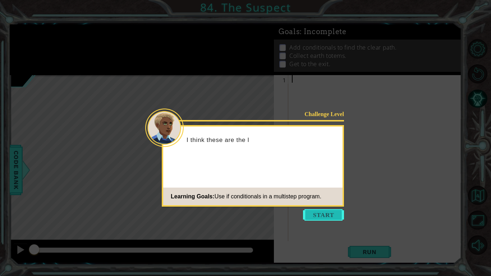
click at [328, 215] on button "Start" at bounding box center [323, 214] width 41 height 11
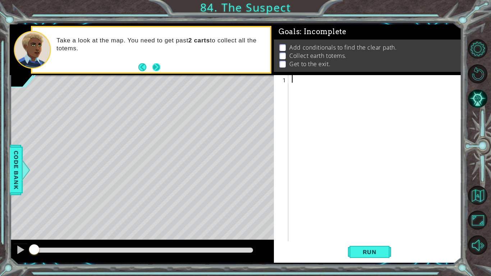
click at [154, 67] on button "Next" at bounding box center [156, 67] width 10 height 10
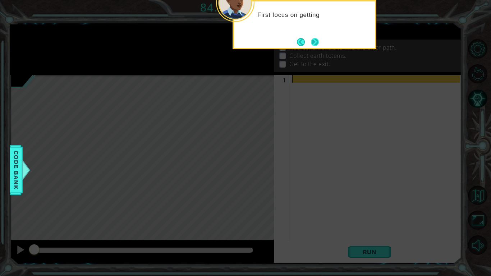
click at [313, 47] on button "Next" at bounding box center [314, 42] width 10 height 10
click at [313, 47] on button "Next" at bounding box center [315, 42] width 10 height 10
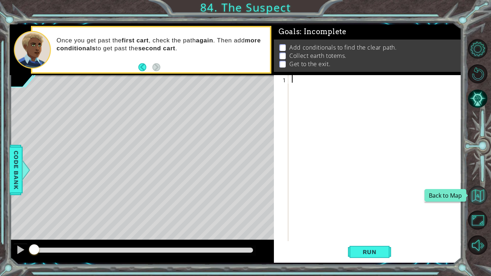
click at [479, 202] on button "Back to Map" at bounding box center [477, 195] width 19 height 19
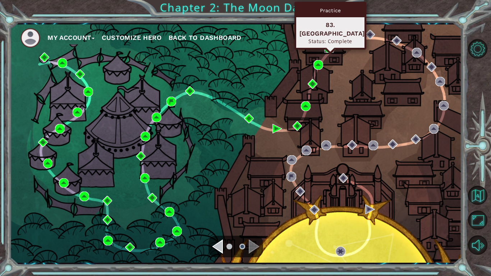
click at [329, 48] on img at bounding box center [329, 48] width 10 height 10
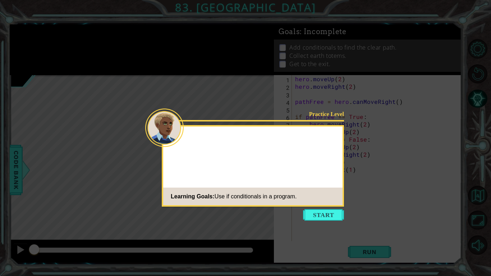
click at [333, 213] on button "Start" at bounding box center [323, 214] width 41 height 11
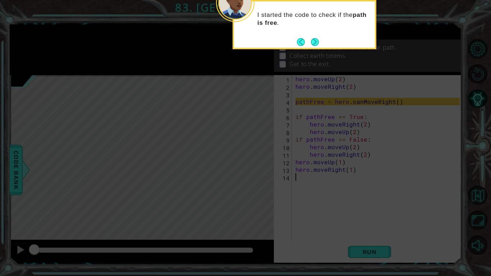
click at [319, 41] on div "I started the code to check if the path is free ." at bounding box center [304, 24] width 144 height 49
click at [315, 41] on button "Next" at bounding box center [315, 42] width 12 height 12
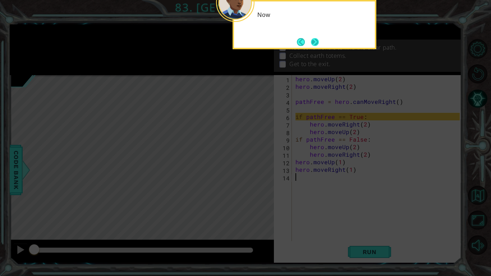
click at [314, 42] on button "Next" at bounding box center [314, 42] width 8 height 8
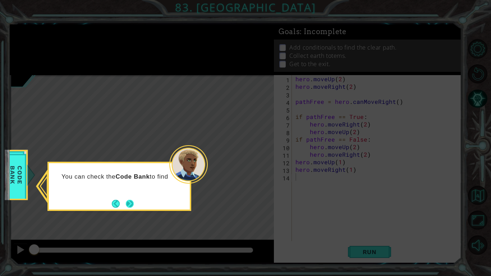
click at [130, 207] on button "Next" at bounding box center [130, 203] width 8 height 8
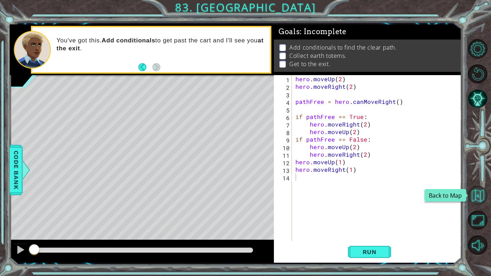
click at [476, 201] on button "Back to Map" at bounding box center [477, 195] width 19 height 19
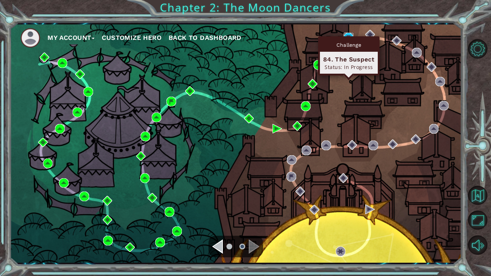
click at [345, 35] on img at bounding box center [348, 38] width 10 height 10
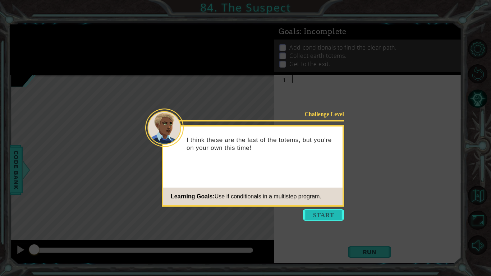
click at [324, 212] on button "Start" at bounding box center [323, 214] width 41 height 11
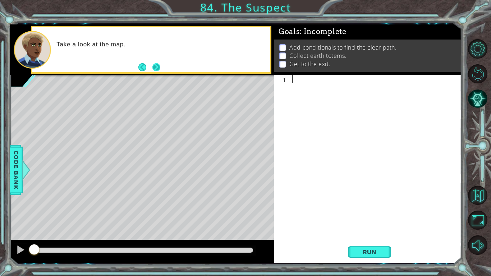
click at [158, 69] on button "Next" at bounding box center [156, 67] width 13 height 13
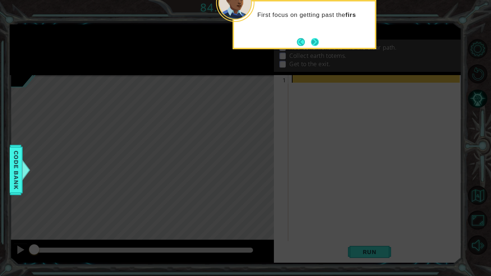
click at [311, 42] on button "Next" at bounding box center [314, 42] width 11 height 11
click at [311, 42] on button "Next" at bounding box center [314, 42] width 8 height 8
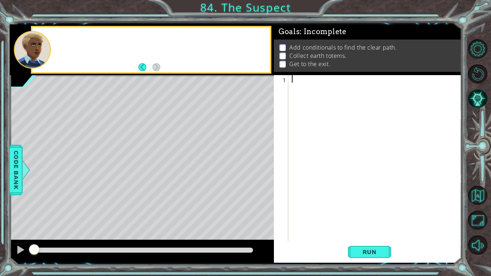
click at [311, 42] on div "Add conditionals to find the clear path. Collect earth totems. Get to the exit." at bounding box center [368, 56] width 188 height 32
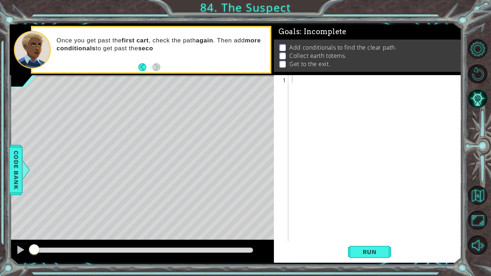
click at [297, 82] on div at bounding box center [376, 165] width 173 height 181
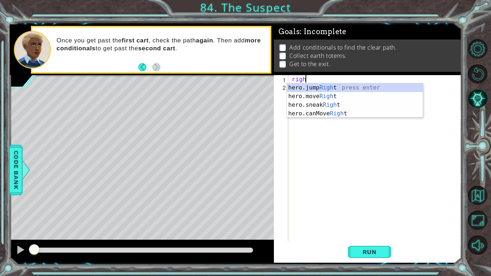
scroll to position [0, 1]
click at [303, 93] on div "hero.jump Right press enter hero.move Right press enter hero.sneak Right press …" at bounding box center [355, 109] width 136 height 52
type textarea "hero.moveRight(1)"
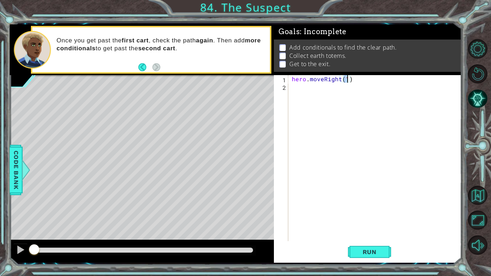
click at [352, 83] on div "hero . moveRight ( 1 )" at bounding box center [376, 165] width 173 height 181
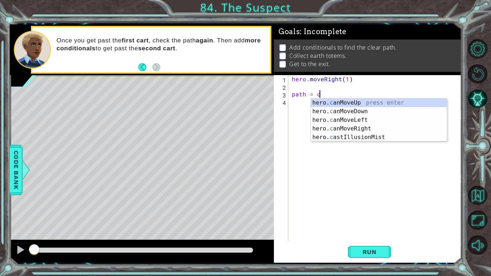
type textarea "path = can"
click at [367, 129] on div "hero. can MoveUp press enter hero. can MoveDown press enter hero. can MoveLeft …" at bounding box center [379, 128] width 136 height 60
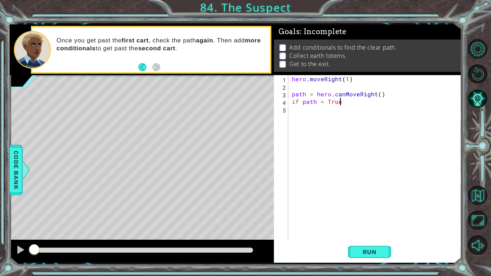
scroll to position [0, 3]
type textarea "if path = True:"
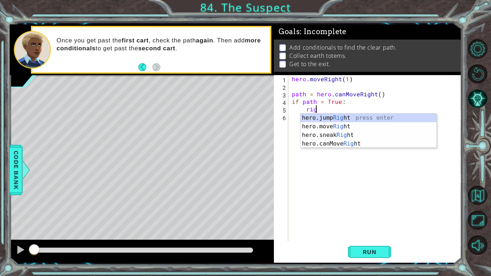
scroll to position [0, 1]
click at [339, 128] on div "hero.jump Right press enter hero.move Right press enter hero.sneak Right press …" at bounding box center [368, 140] width 136 height 52
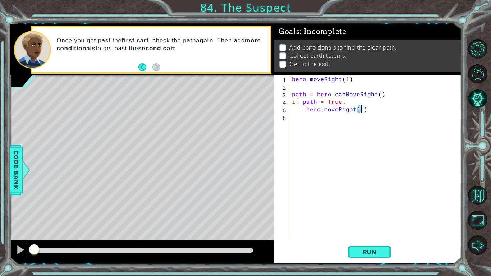
type textarea "hero.moveRight(3)"
click at [369, 112] on div "hero . moveRight ( 1 ) path = hero . canMoveRight ( ) if path = True : hero . m…" at bounding box center [376, 165] width 173 height 181
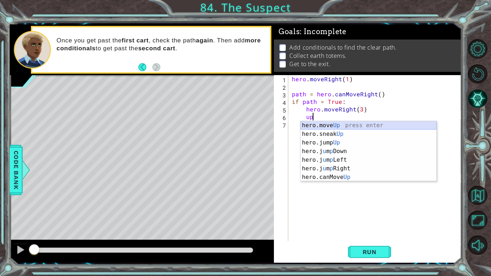
click at [366, 125] on div "hero.move Up press enter hero.sneak Up press enter hero.jump Up press enter her…" at bounding box center [368, 160] width 136 height 78
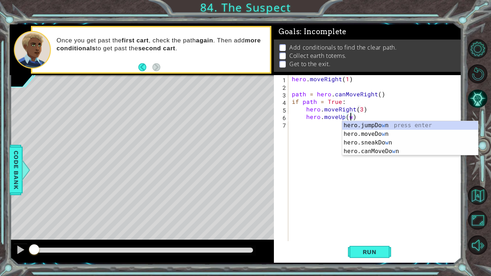
scroll to position [0, 3]
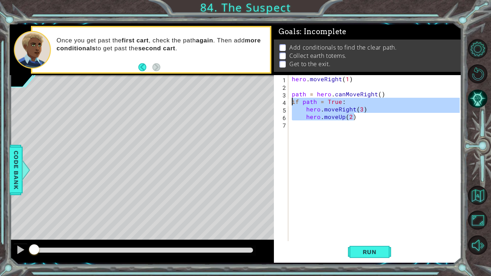
drag, startPoint x: 356, startPoint y: 117, endPoint x: 287, endPoint y: 102, distance: 70.3
click at [287, 102] on div "hero.moveUp(2) 1 2 3 4 5 6 7 hero . moveRight ( 1 ) path = hero . canMoveRight …" at bounding box center [367, 158] width 186 height 166
type textarea "if path = True: hero.moveRight(3)"
click at [296, 128] on div "hero . moveRight ( 1 ) path = hero . canMoveRight ( ) if path = True : hero . m…" at bounding box center [376, 165] width 173 height 181
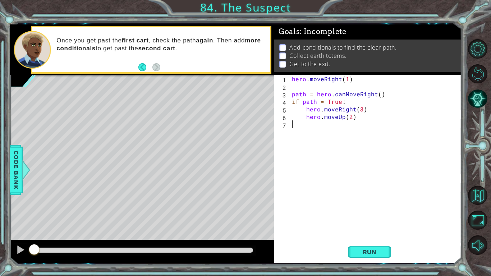
scroll to position [0, 0]
paste textarea "hero.moveUp(2)"
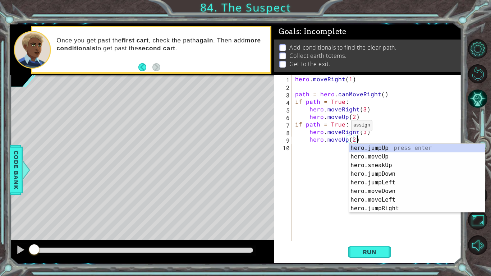
click at [342, 126] on div "hero . moveRight ( 1 ) path = hero . canMoveRight ( ) if path = True : hero . m…" at bounding box center [379, 165] width 170 height 181
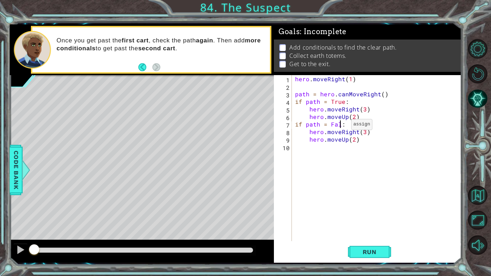
scroll to position [0, 3]
click at [356, 132] on div "hero . moveRight ( 1 ) path = hero . canMoveRight ( ) if path = True : hero . m…" at bounding box center [379, 165] width 170 height 181
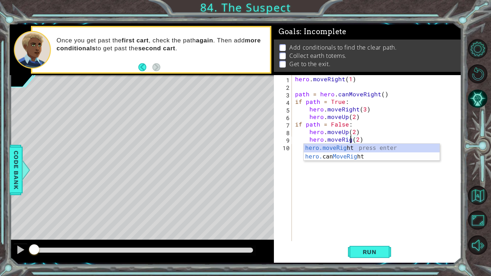
scroll to position [0, 4]
type textarea "hero.moveRight(2)"
click at [389, 179] on div "hero . moveRight ( 1 ) path = hero . canMoveRight ( ) if path = True : hero . m…" at bounding box center [379, 165] width 170 height 181
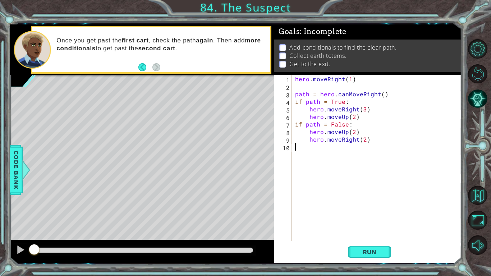
scroll to position [0, 0]
click at [363, 139] on div "hero . moveRight ( 1 ) path = hero . canMoveRight ( ) if path = True : hero . m…" at bounding box center [379, 165] width 170 height 181
click at [376, 215] on span "Run" at bounding box center [369, 251] width 28 height 7
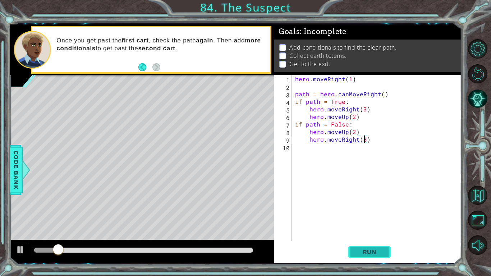
click at [358, 215] on span "Run" at bounding box center [369, 251] width 28 height 7
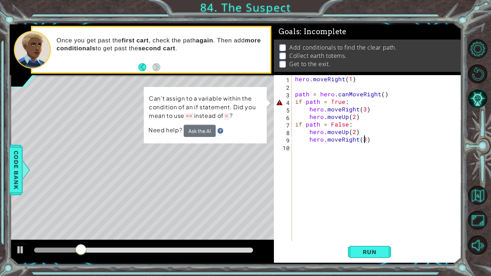
click at [324, 101] on div "hero . moveRight ( 1 ) path = hero . canMoveRight ( ) if path = True : hero . m…" at bounding box center [379, 165] width 170 height 181
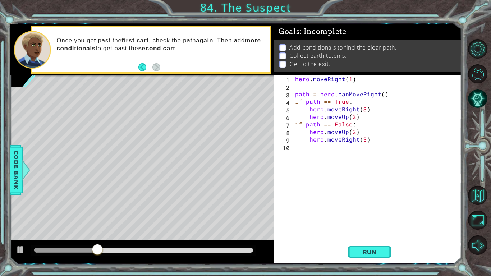
scroll to position [0, 2]
click at [361, 215] on span "Run" at bounding box center [369, 251] width 28 height 7
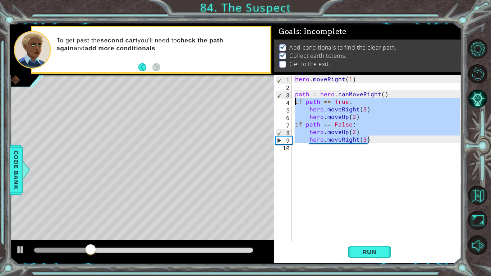
drag, startPoint x: 371, startPoint y: 141, endPoint x: 291, endPoint y: 102, distance: 88.5
click at [291, 102] on div "if path == False: 1 2 3 4 5 6 7 8 9 10 hero . moveRight ( 1 ) path = hero . can…" at bounding box center [367, 158] width 186 height 166
type textarea "if path == True: hero.moveRight(3)"
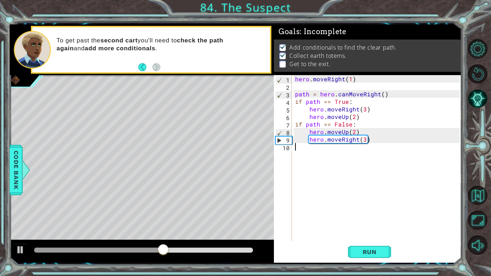
click at [339, 194] on div "hero . moveRight ( 1 ) path = hero . canMoveRight ( ) if path == True : hero . …" at bounding box center [379, 165] width 170 height 181
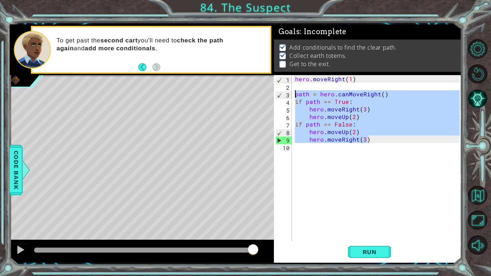
drag, startPoint x: 370, startPoint y: 140, endPoint x: 286, endPoint y: 94, distance: 96.6
click at [286, 94] on div "1 2 3 4 5 6 7 8 9 10 hero . moveRight ( 1 ) path = hero . canMoveRight ( ) if p…" at bounding box center [367, 158] width 186 height 166
type textarea "path = hero.canMoveRight() if path == True:"
click at [311, 161] on div "hero . moveRight ( 1 ) path = hero . canMoveRight ( ) if path == True : hero . …" at bounding box center [379, 165] width 170 height 181
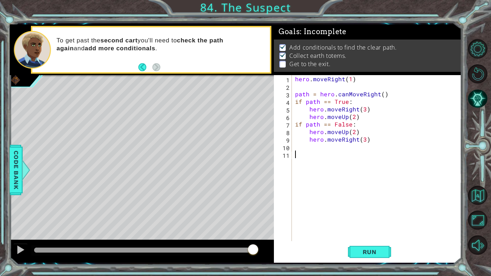
paste textarea "hero.moveRight(3)"
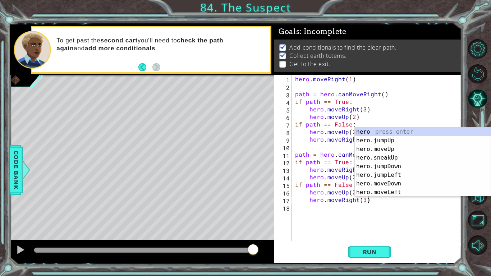
click at [309, 153] on div "hero . moveRight ( 1 ) path = hero . canMoveRight ( ) if path == True : hero . …" at bounding box center [379, 165] width 170 height 181
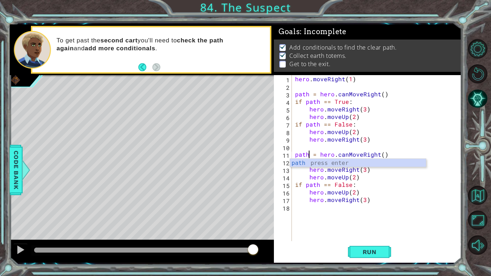
scroll to position [0, 1]
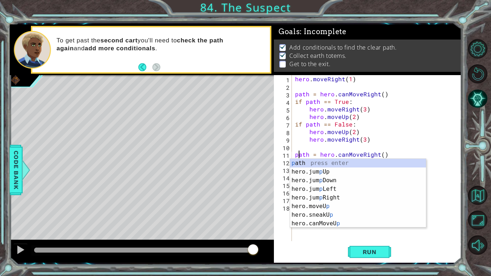
type textarea "pgath = hero.canMoveRight()"
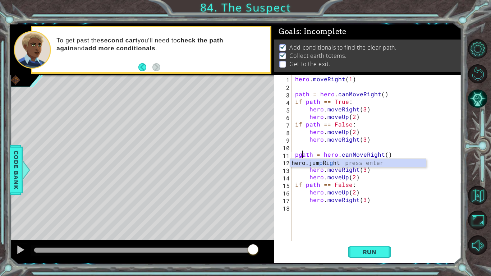
scroll to position [0, 0]
click at [379, 215] on div "hero . moveRight ( 1 ) path = hero . canMoveRight ( ) if path == True : hero . …" at bounding box center [379, 165] width 170 height 181
click at [310, 163] on div "hero . moveRight ( 1 ) path = hero . canMoveRight ( ) if path == True : hero . …" at bounding box center [379, 165] width 170 height 181
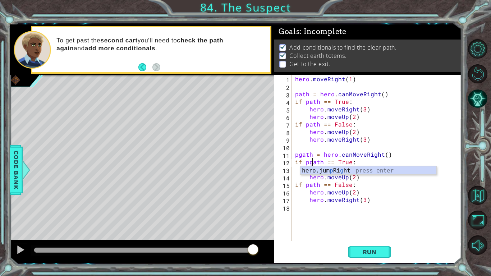
scroll to position [0, 1]
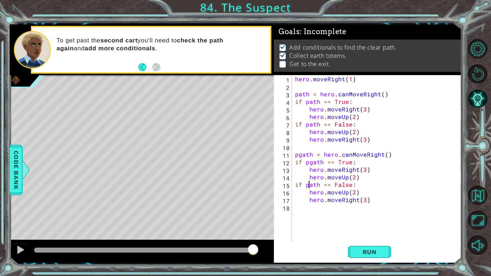
click at [310, 184] on div "hero . moveRight ( 1 ) path = hero . canMoveRight ( ) if path == True : hero . …" at bounding box center [379, 165] width 170 height 181
type textarea "if pgath == False:"
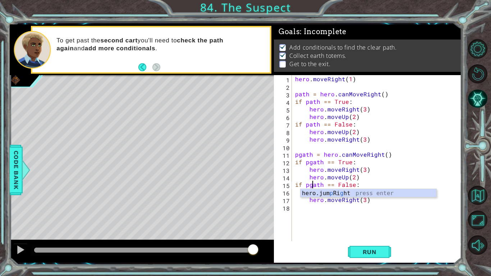
click at [365, 215] on div "hero . moveRight ( 1 ) path = hero . canMoveRight ( ) if path == True : hero . …" at bounding box center [379, 165] width 170 height 181
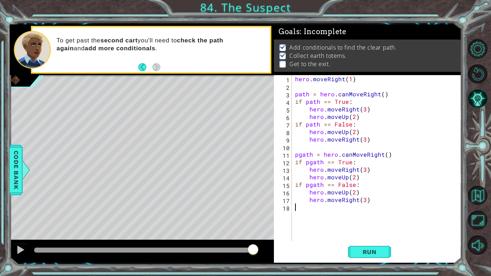
scroll to position [0, 0]
click at [363, 170] on div "hero . moveRight ( 1 ) path = hero . canMoveRight ( ) if path == True : hero . …" at bounding box center [379, 165] width 170 height 181
click at [365, 200] on div "hero . moveRight ( 1 ) path = hero . canMoveRight ( ) if path == True : hero . …" at bounding box center [379, 165] width 170 height 181
type textarea "hero.moveRight(2)"
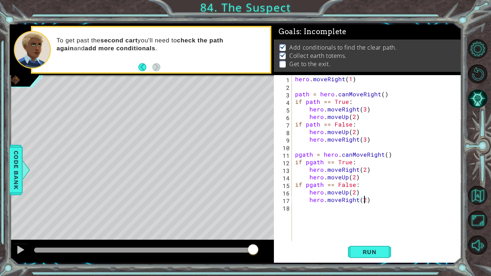
click at [323, 208] on div "hero . moveRight ( 1 ) path = hero . canMoveRight ( ) if path == True : hero . …" at bounding box center [379, 165] width 170 height 181
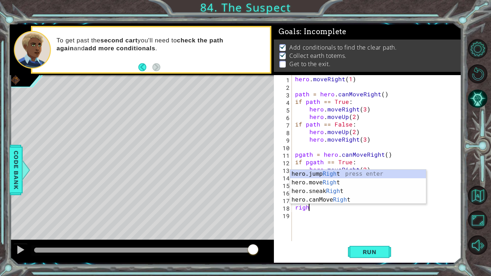
scroll to position [0, 1]
click at [324, 182] on div "hero.jump Right press enter hero.move Right press enter hero.sneak Right press …" at bounding box center [358, 196] width 136 height 52
type textarea "hero.moveRight(1)"
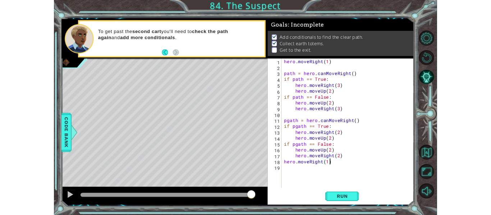
scroll to position [0, 0]
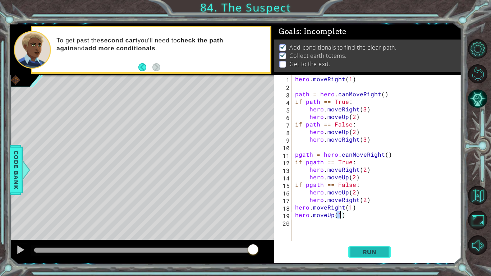
type textarea "hero.moveUp(1)"
click at [363, 215] on span "Run" at bounding box center [369, 251] width 28 height 7
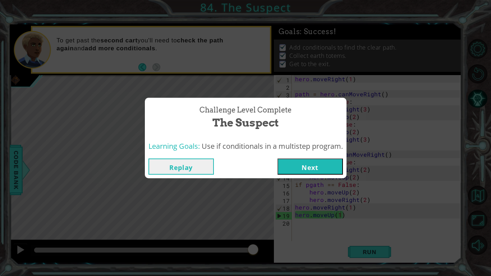
click at [303, 172] on button "Next" at bounding box center [309, 166] width 65 height 16
